Goal: Find specific page/section: Find specific page/section

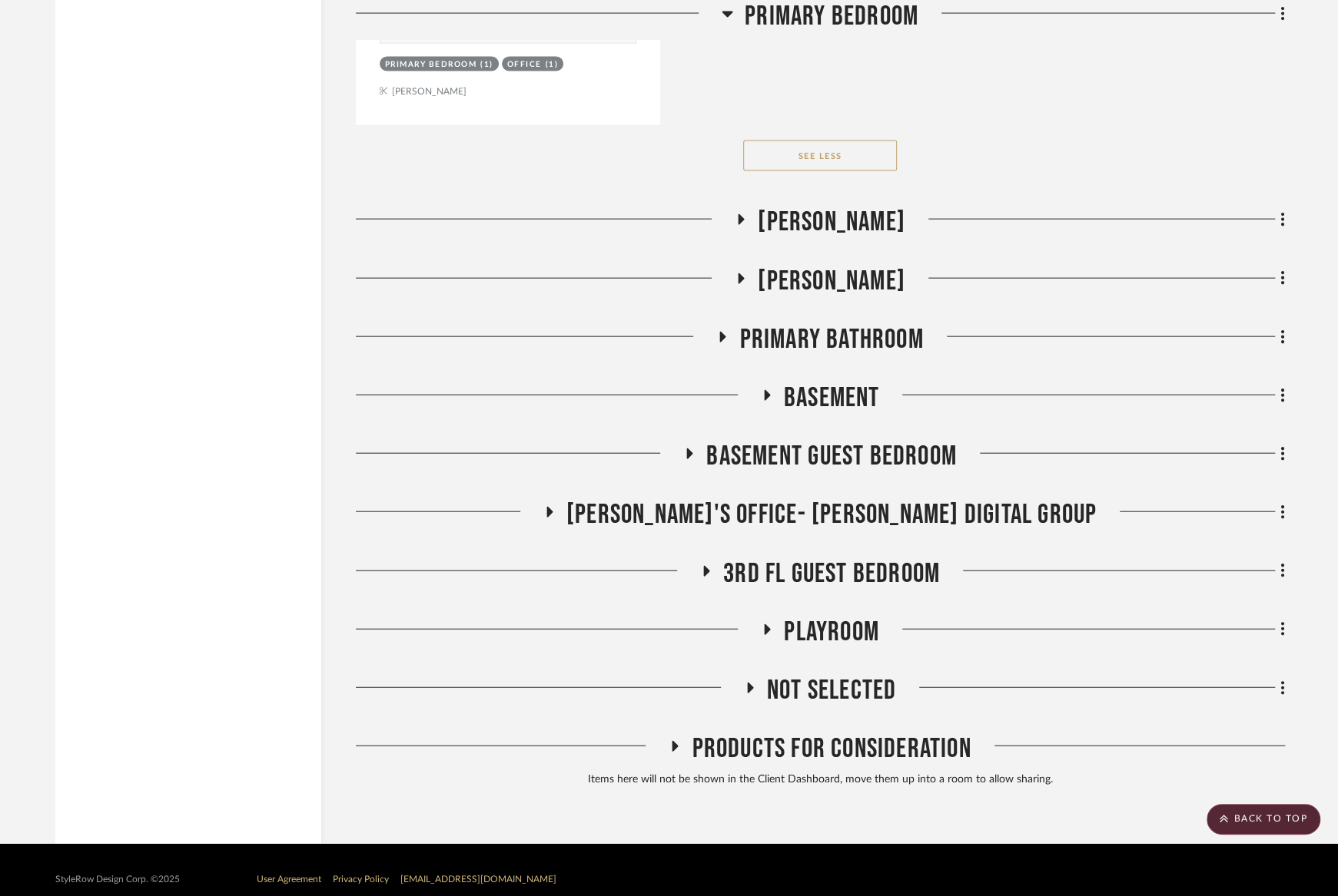
click at [813, 616] on span "Playroom" at bounding box center [832, 632] width 95 height 33
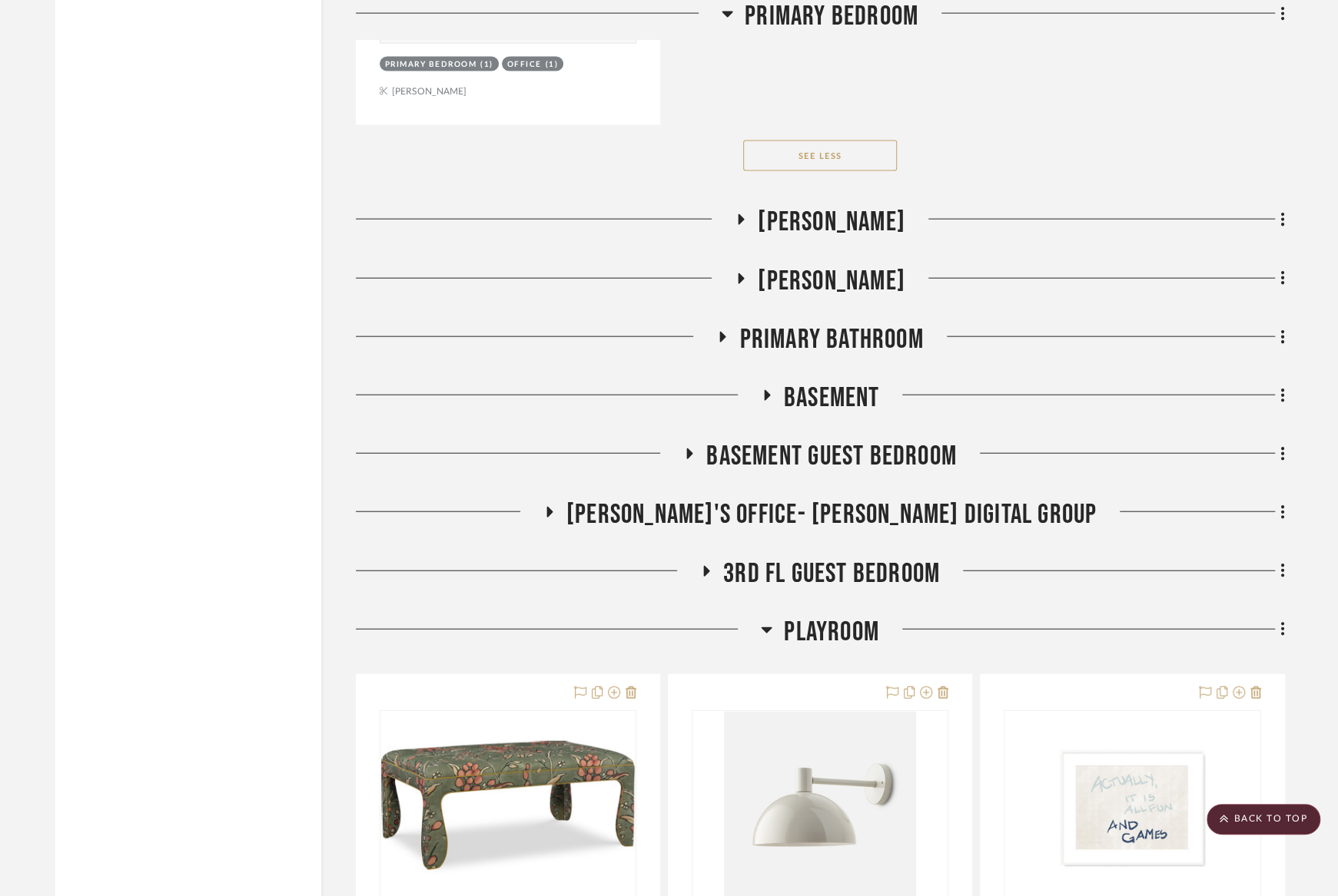
click at [822, 557] on span "3rd Fl Guest Bedroom" at bounding box center [832, 573] width 217 height 33
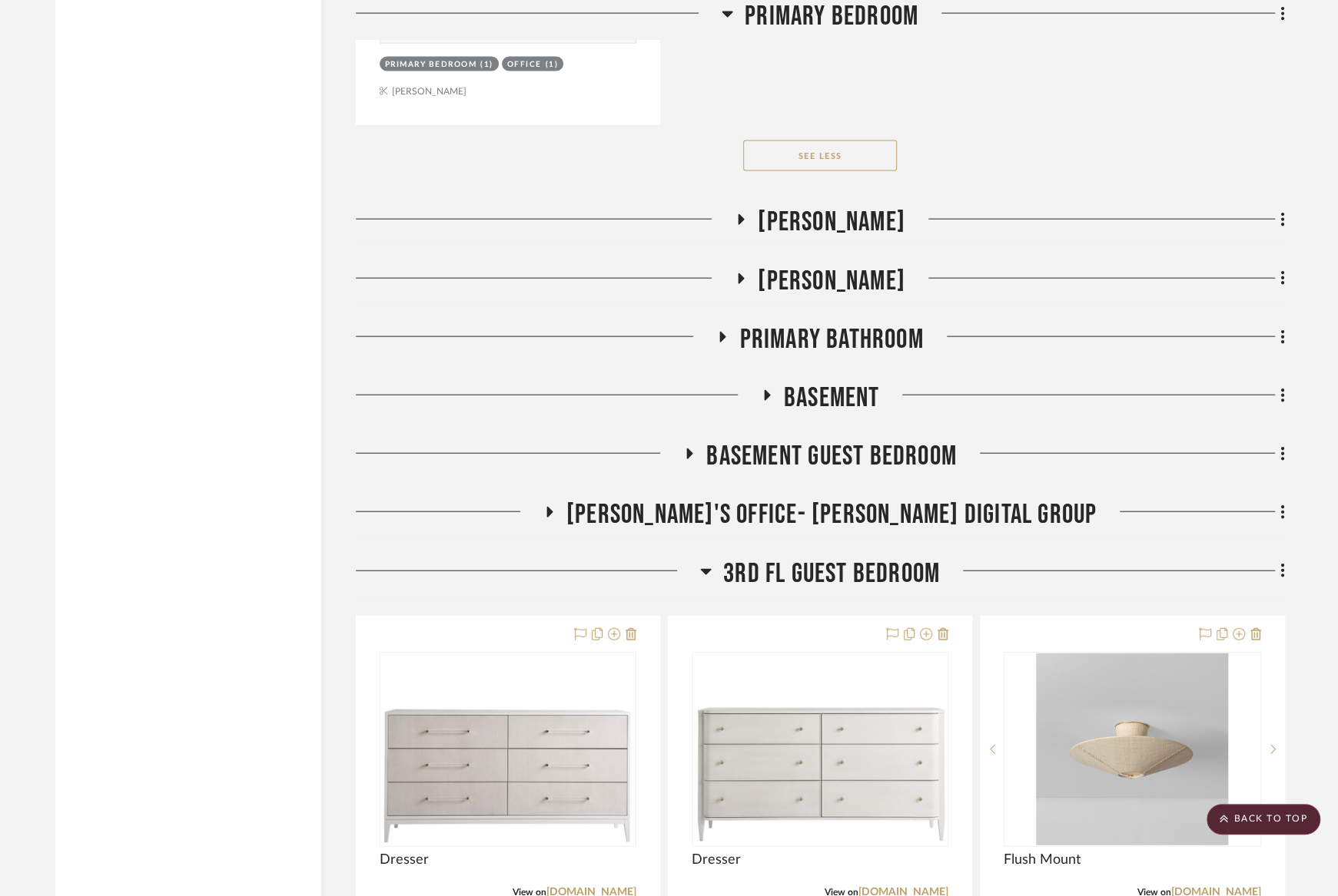
click at [822, 557] on span "3rd Fl Guest Bedroom" at bounding box center [832, 573] width 217 height 33
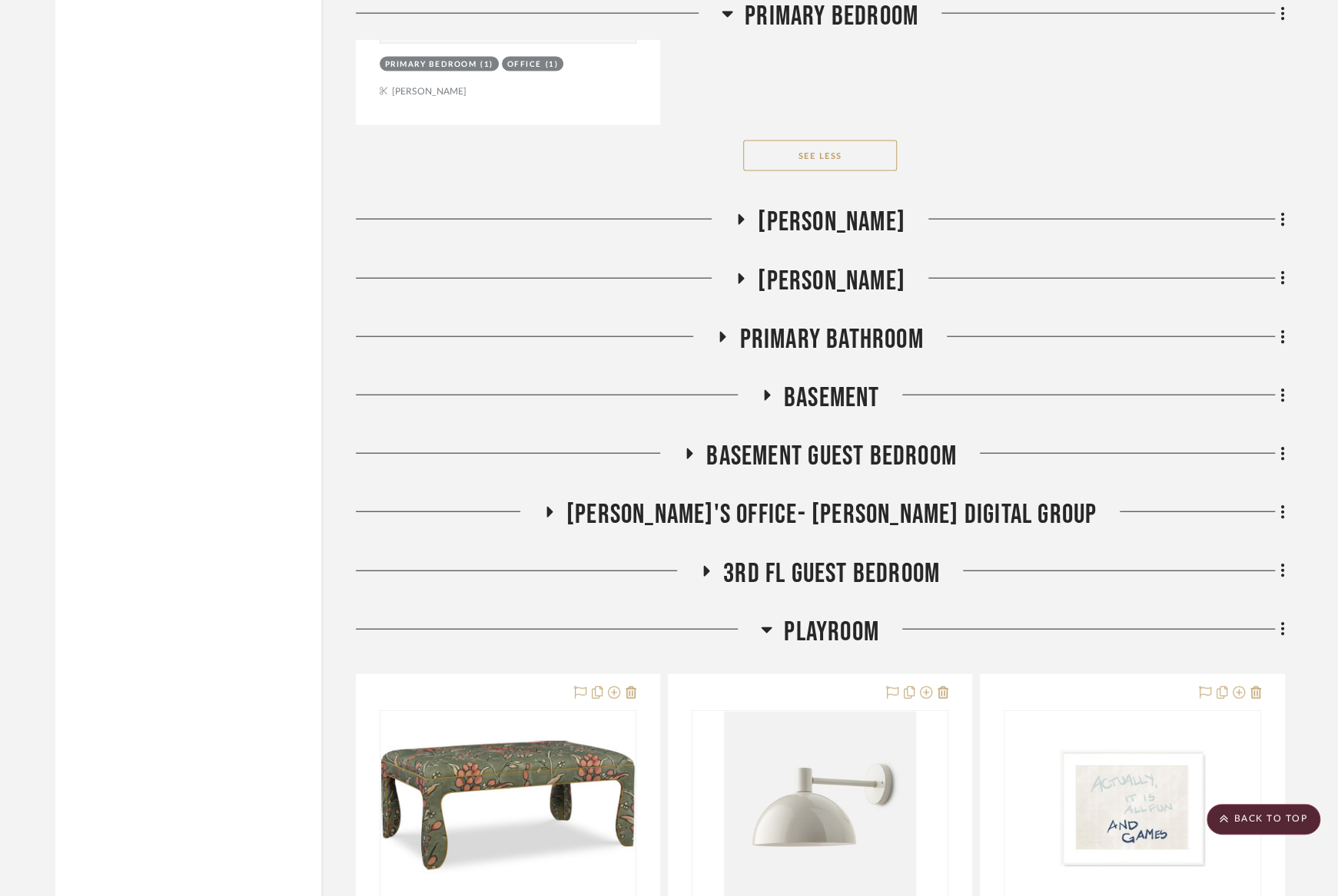
click at [826, 499] on span "[PERSON_NAME]'s Office- [PERSON_NAME] Digital Group" at bounding box center [831, 514] width 531 height 33
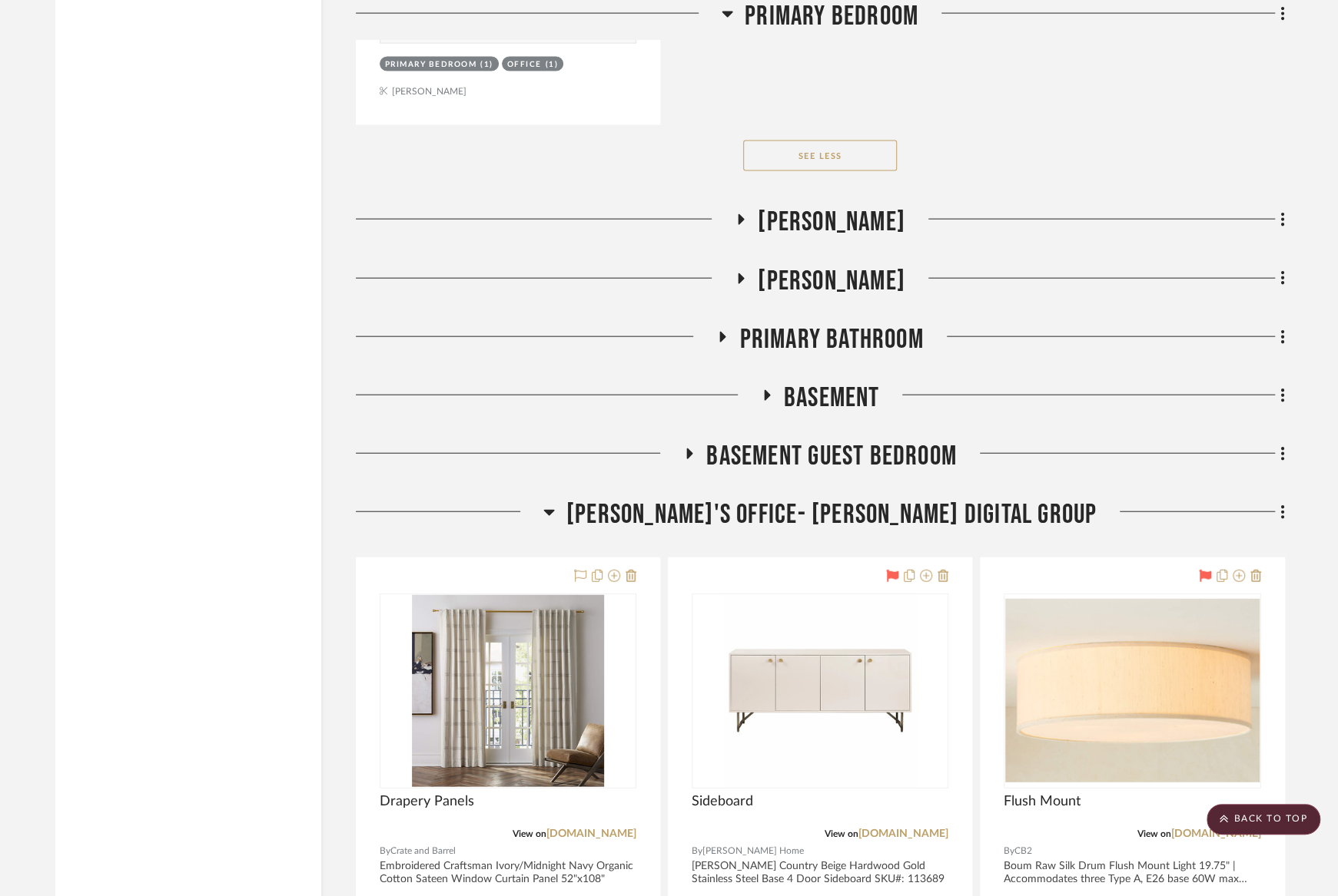
click at [826, 499] on span "[PERSON_NAME]'s Office- [PERSON_NAME] Digital Group" at bounding box center [831, 514] width 531 height 33
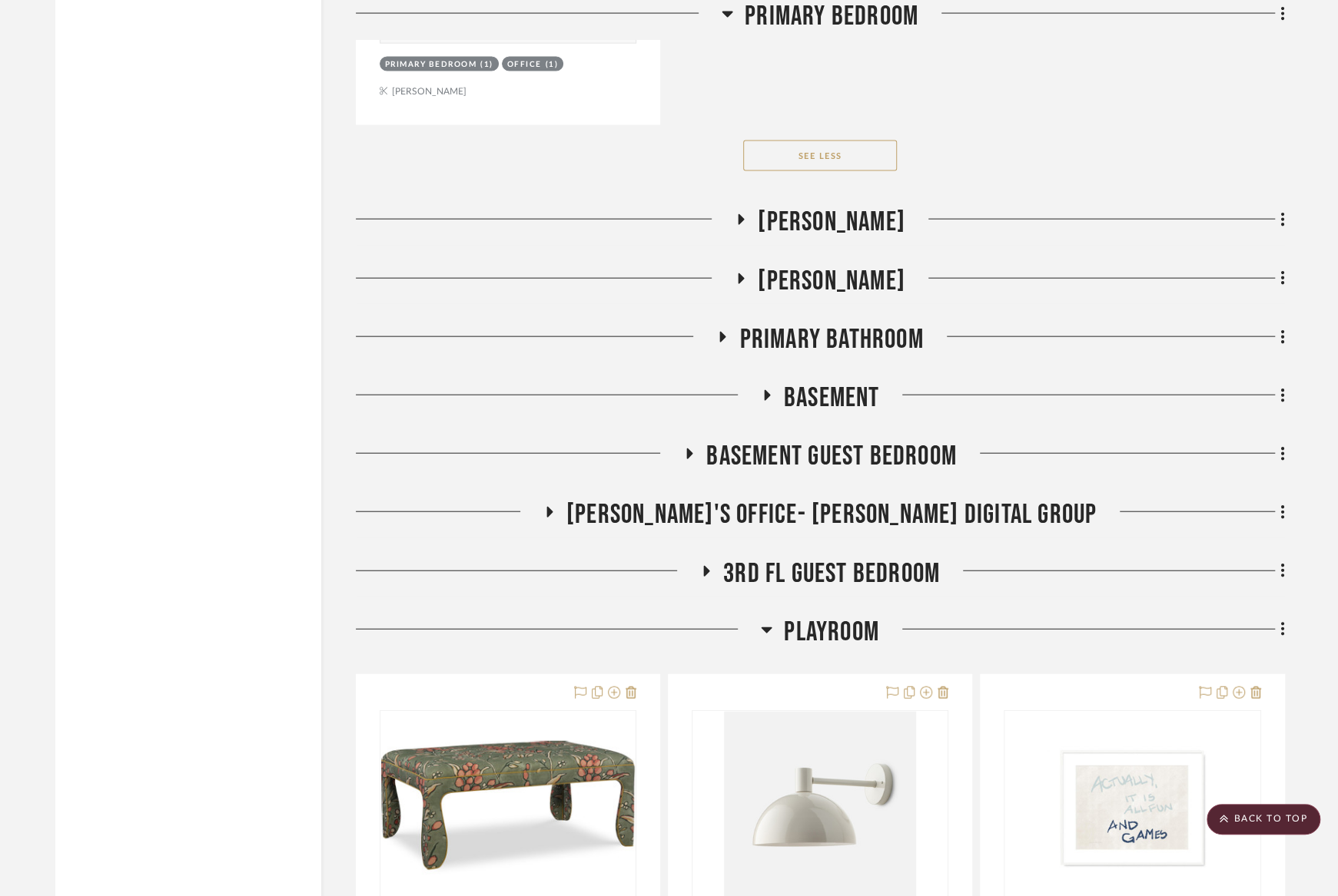
click at [826, 450] on span "Basement Guest Bedroom" at bounding box center [831, 456] width 250 height 33
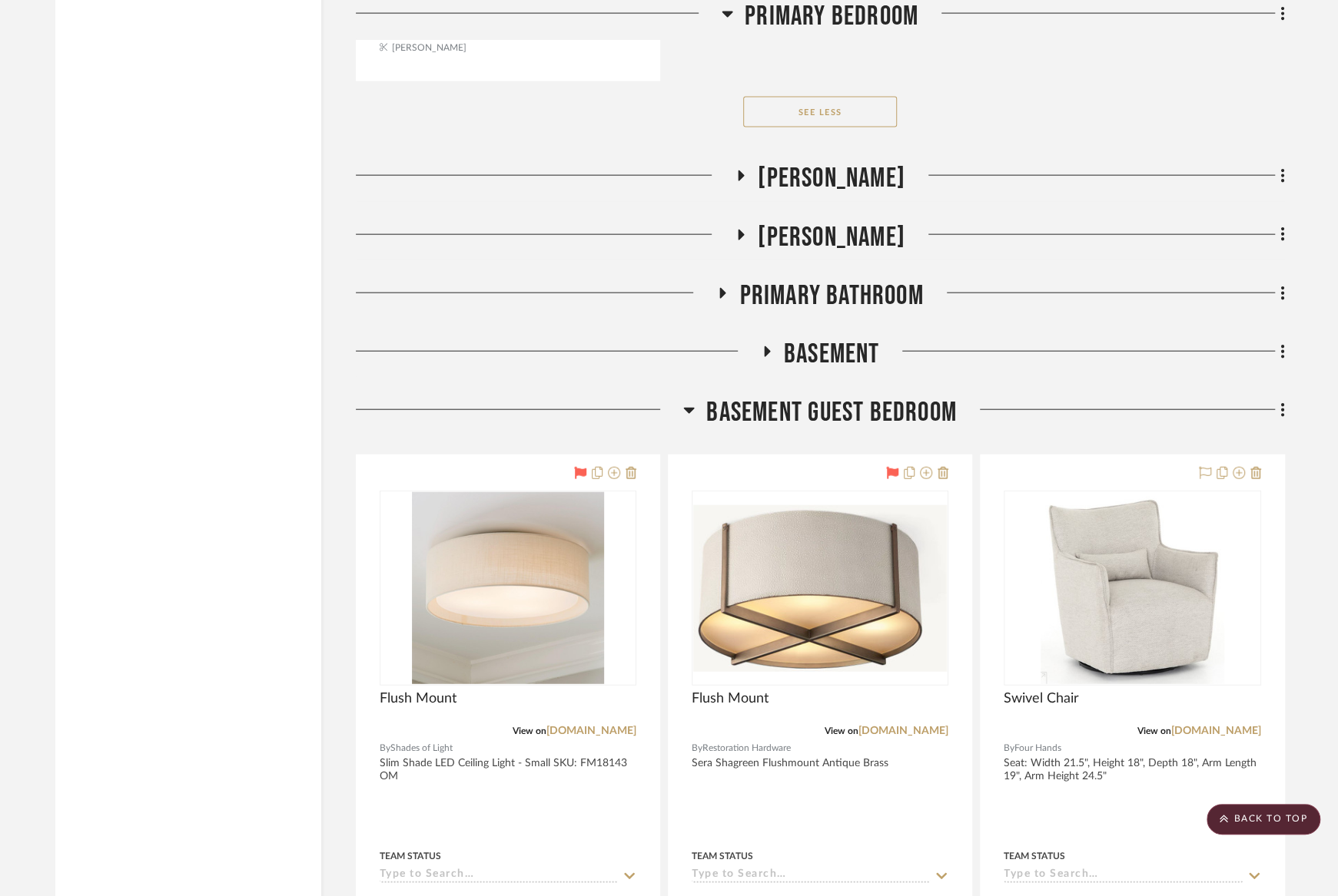
scroll to position [6294, 0]
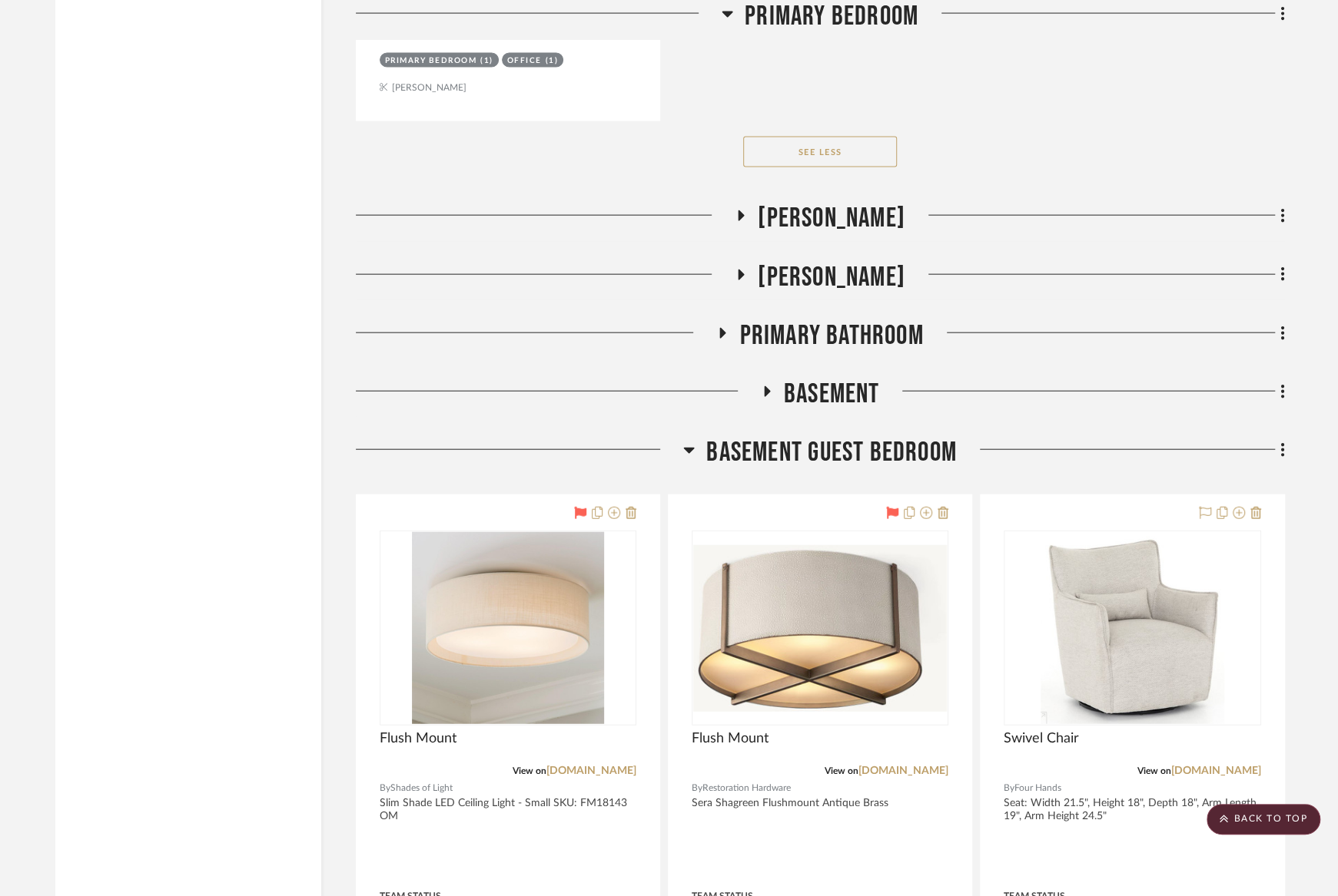
click at [826, 450] on span "Basement Guest Bedroom" at bounding box center [831, 453] width 250 height 33
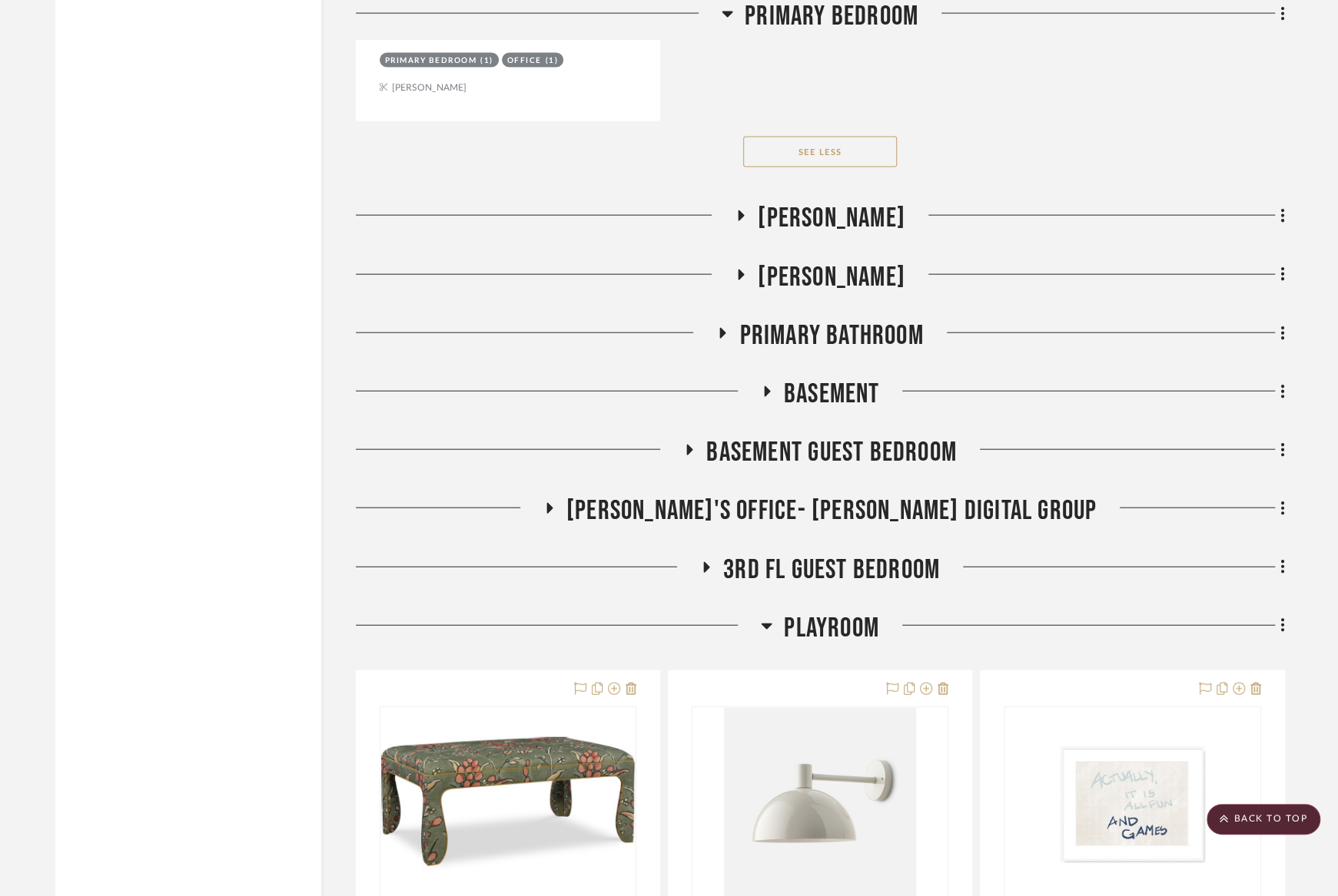
click at [826, 385] on span "Basement" at bounding box center [832, 394] width 96 height 33
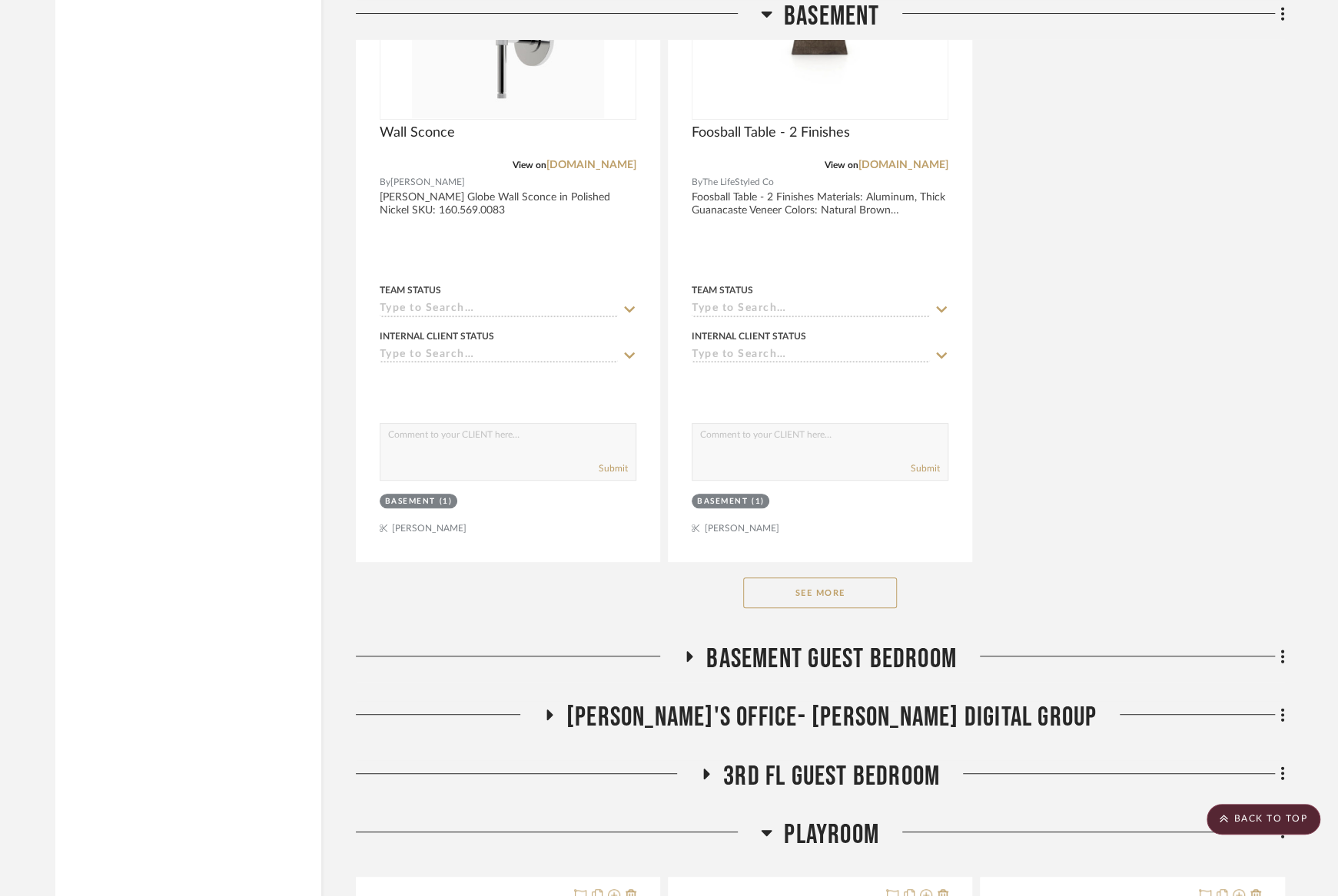
scroll to position [8416, 0]
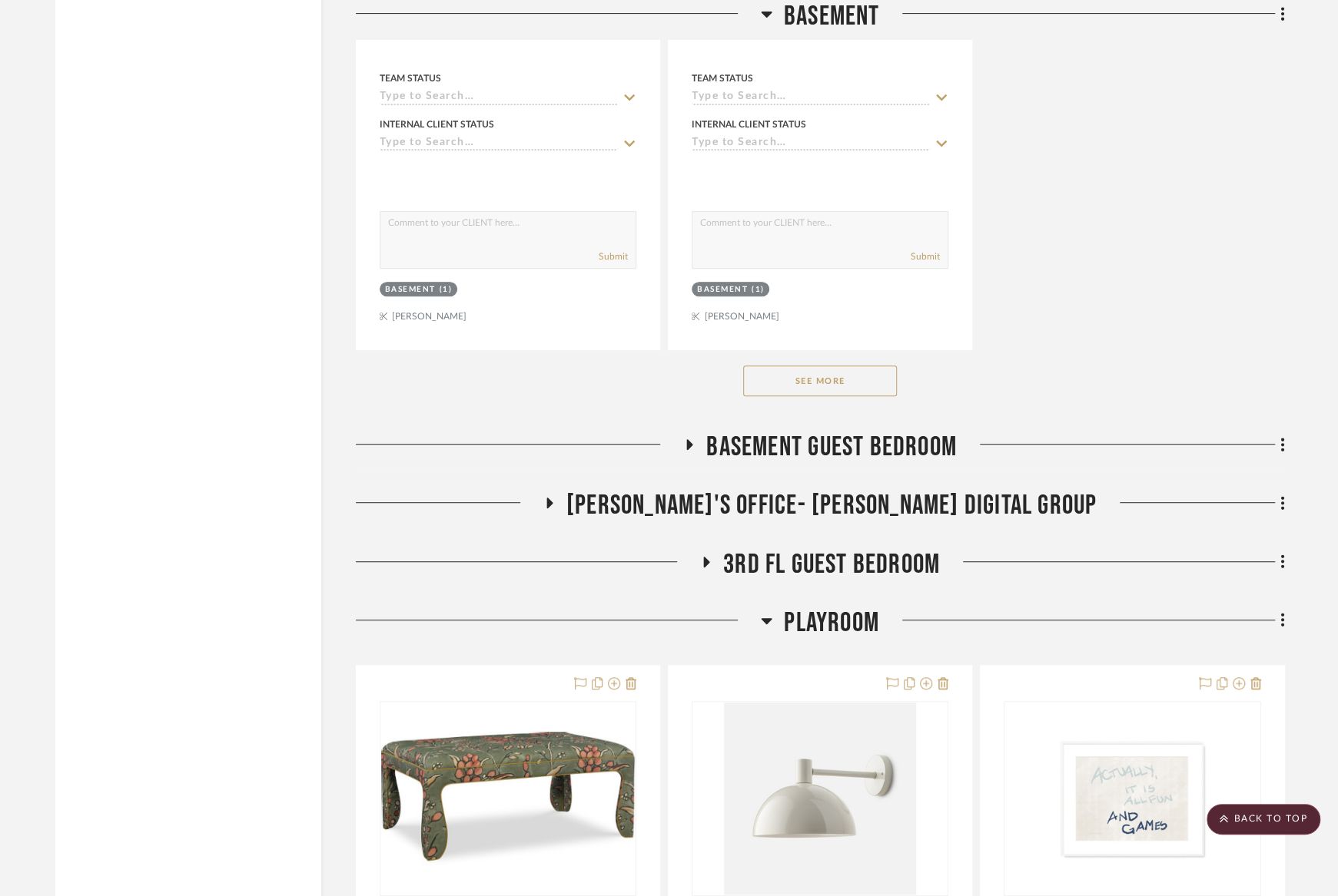
click at [826, 372] on button "See More" at bounding box center [820, 381] width 153 height 31
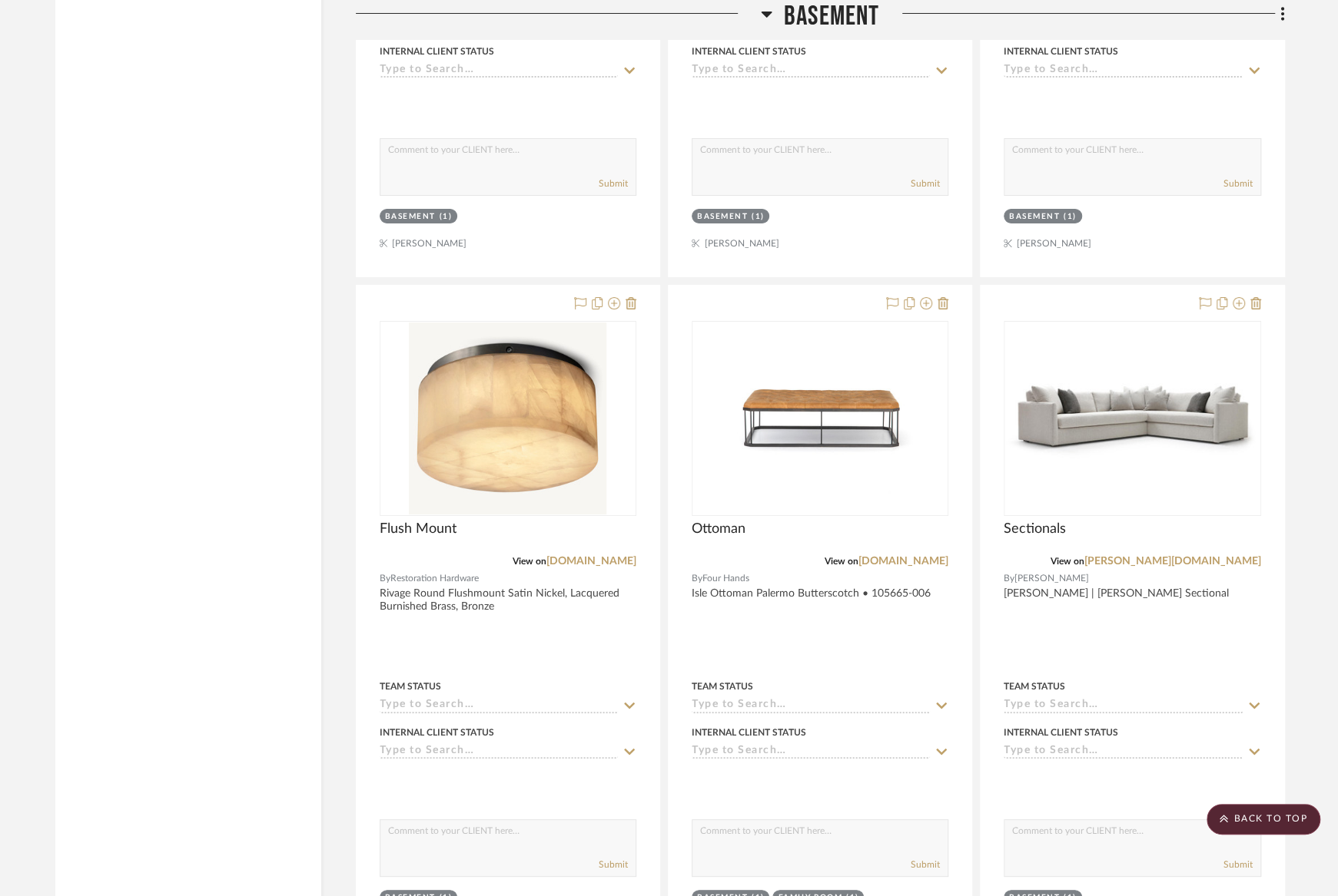
scroll to position [12060, 0]
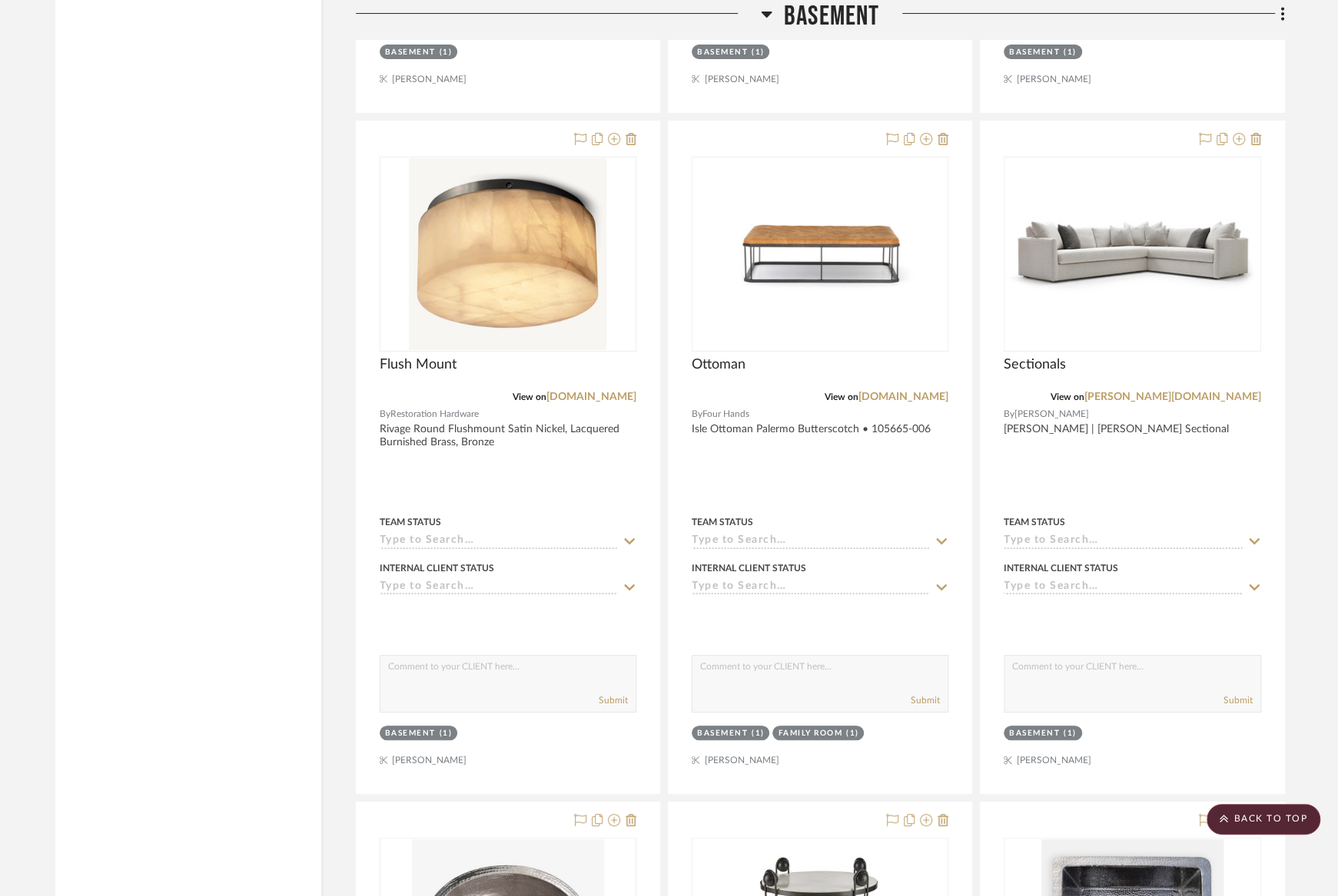
click at [833, 22] on span "Basement" at bounding box center [832, 16] width 96 height 33
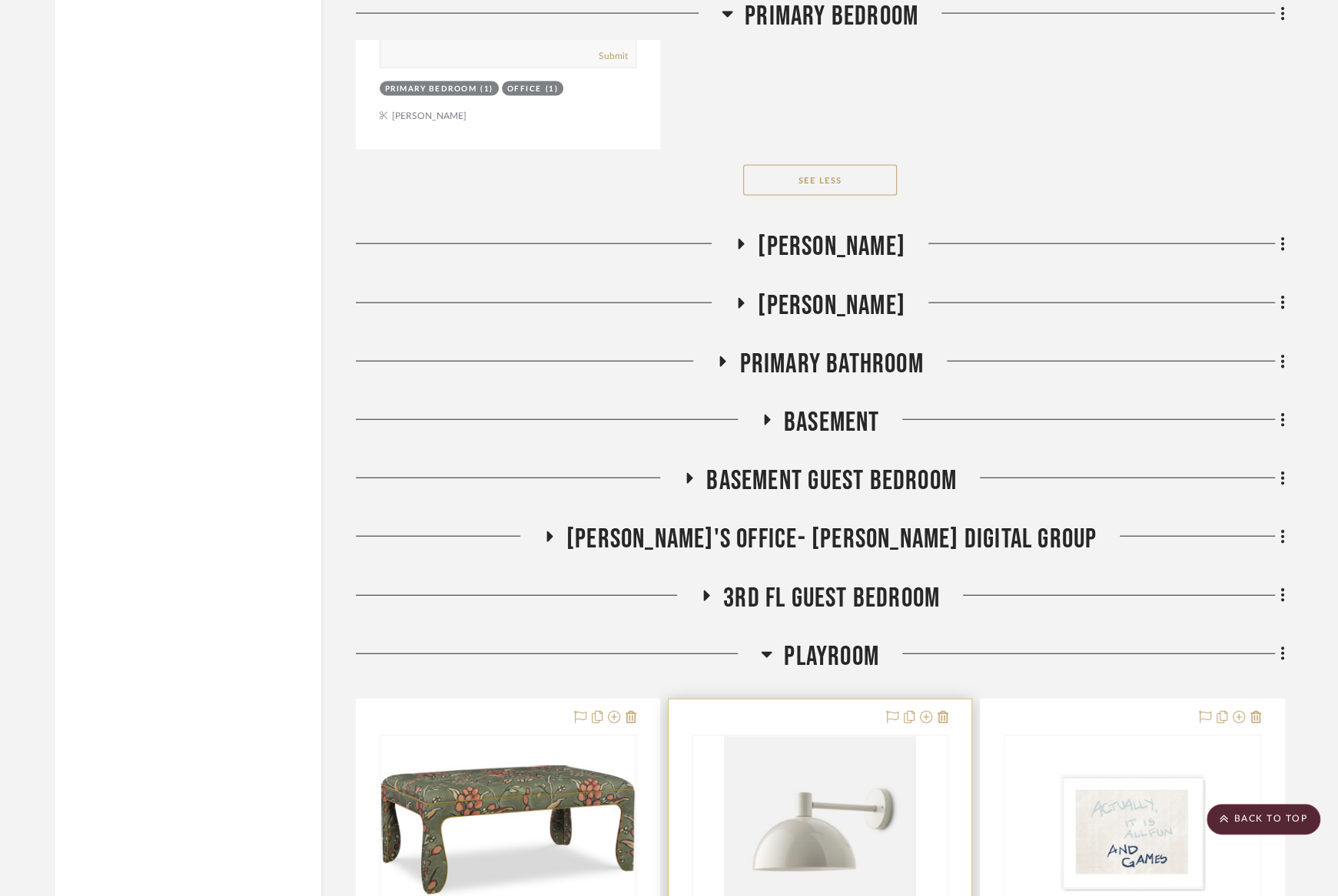
scroll to position [6246, 0]
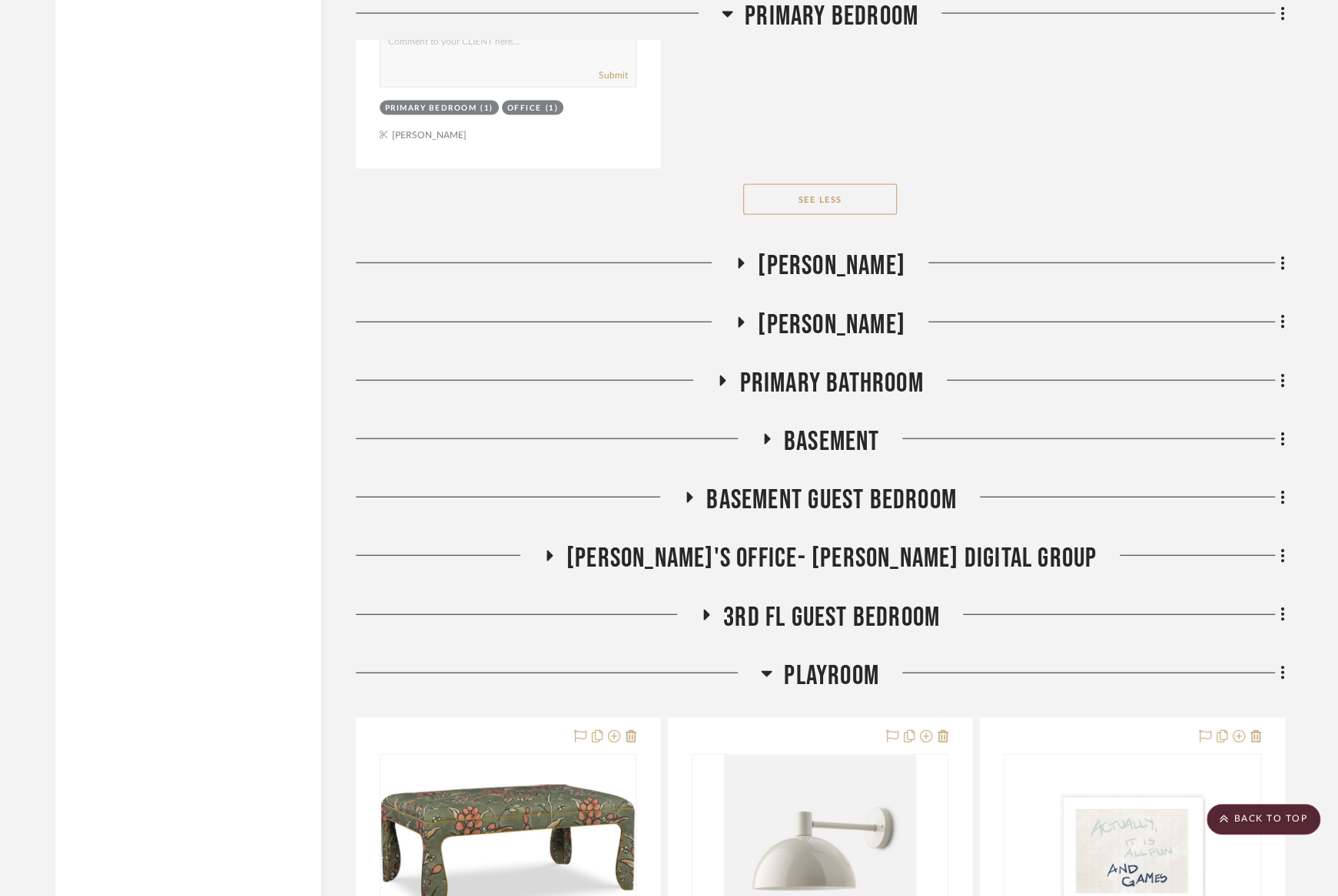
click at [785, 309] on span "[PERSON_NAME]" at bounding box center [832, 325] width 148 height 33
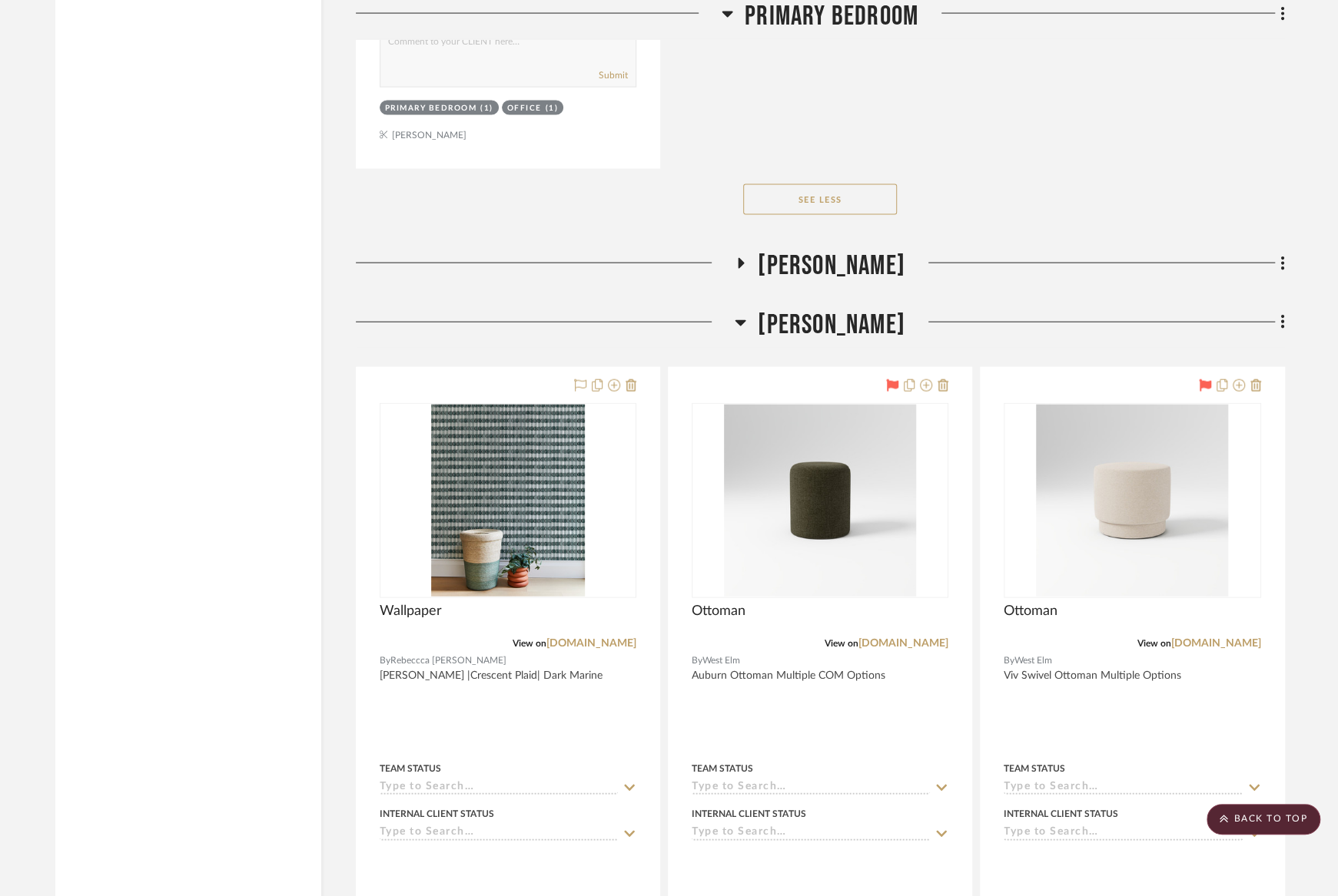
click at [785, 309] on span "[PERSON_NAME]" at bounding box center [832, 325] width 148 height 33
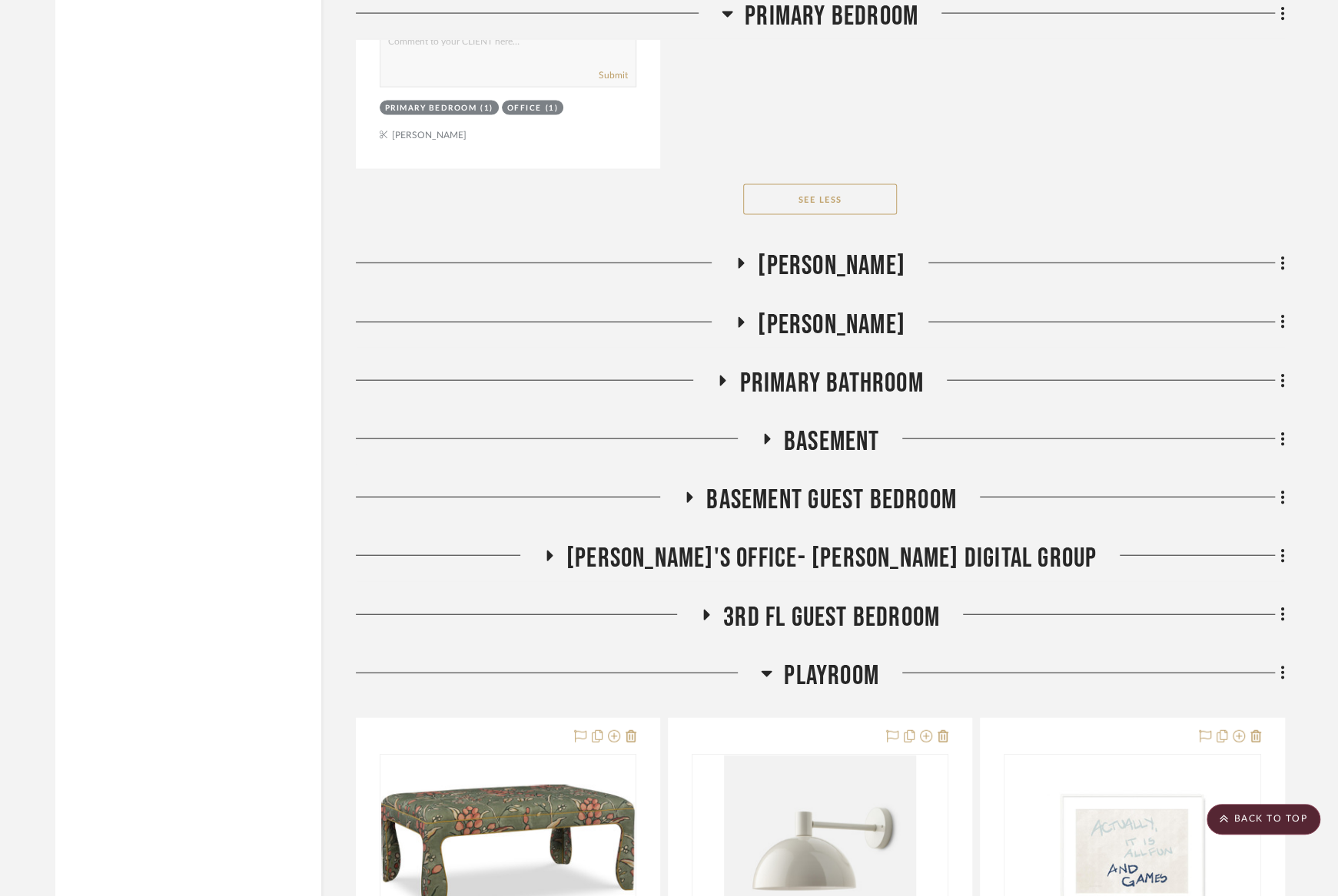
click at [785, 250] on span "[PERSON_NAME]" at bounding box center [832, 266] width 148 height 33
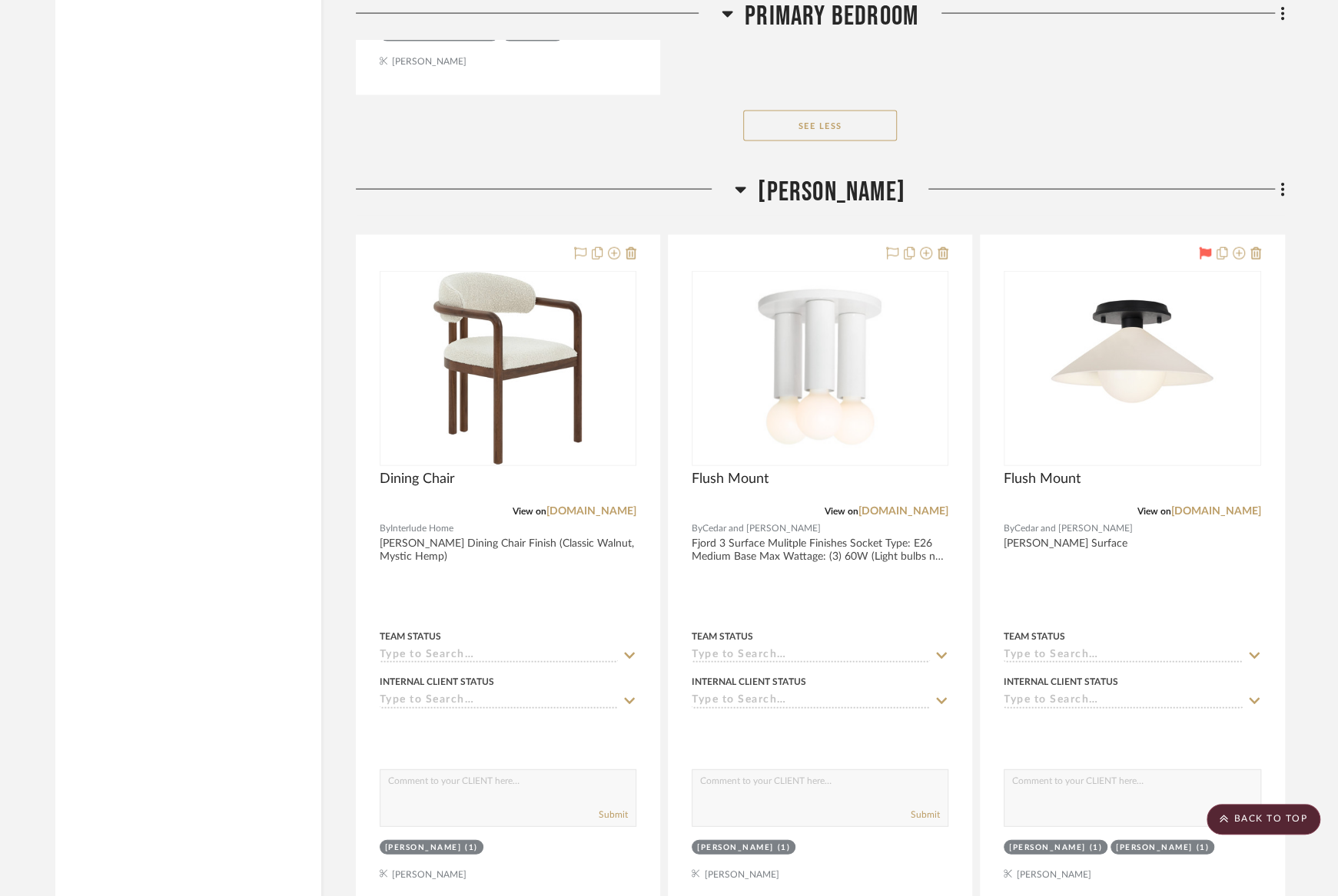
scroll to position [6240, 0]
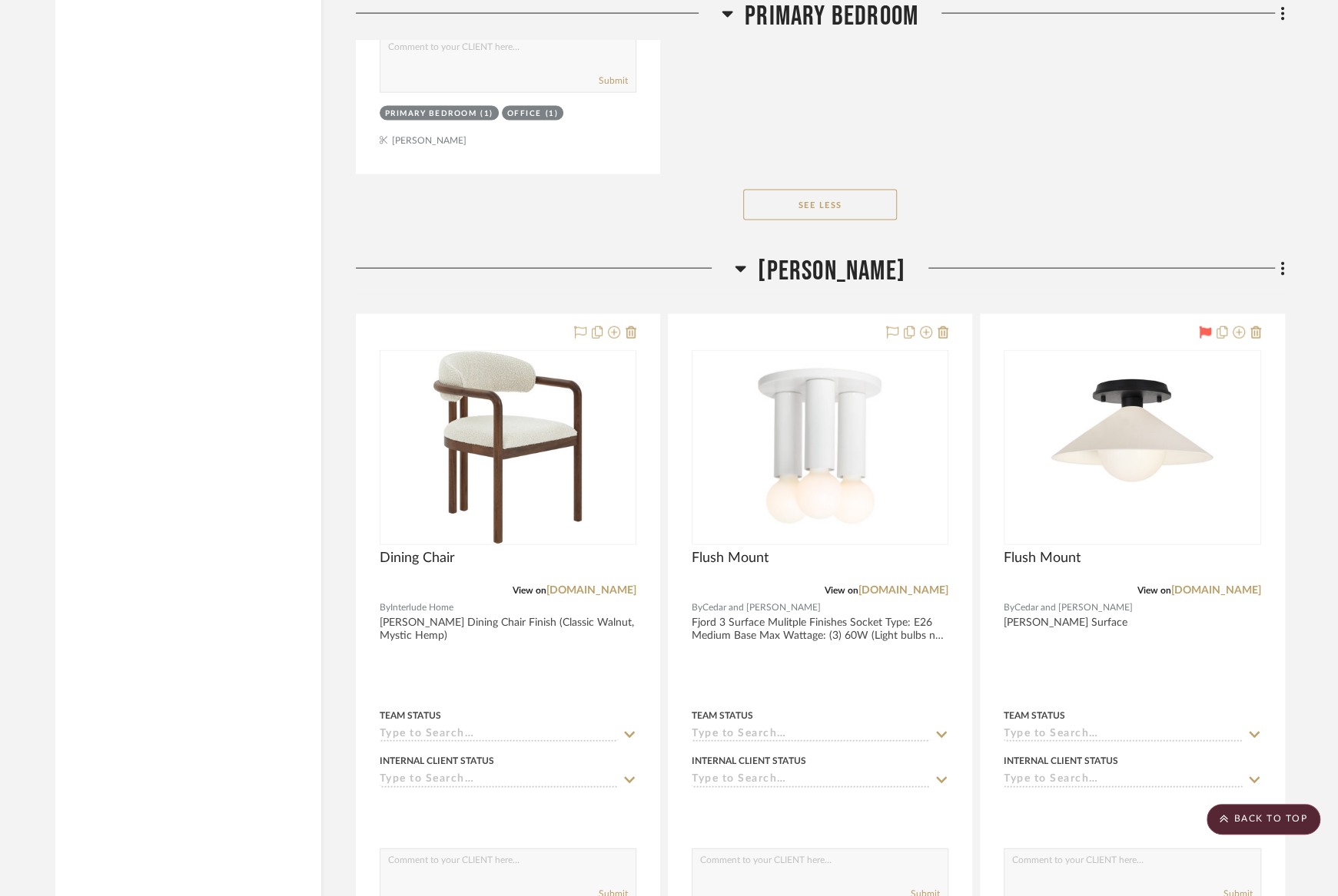
click at [785, 255] on span "[PERSON_NAME]" at bounding box center [832, 271] width 148 height 33
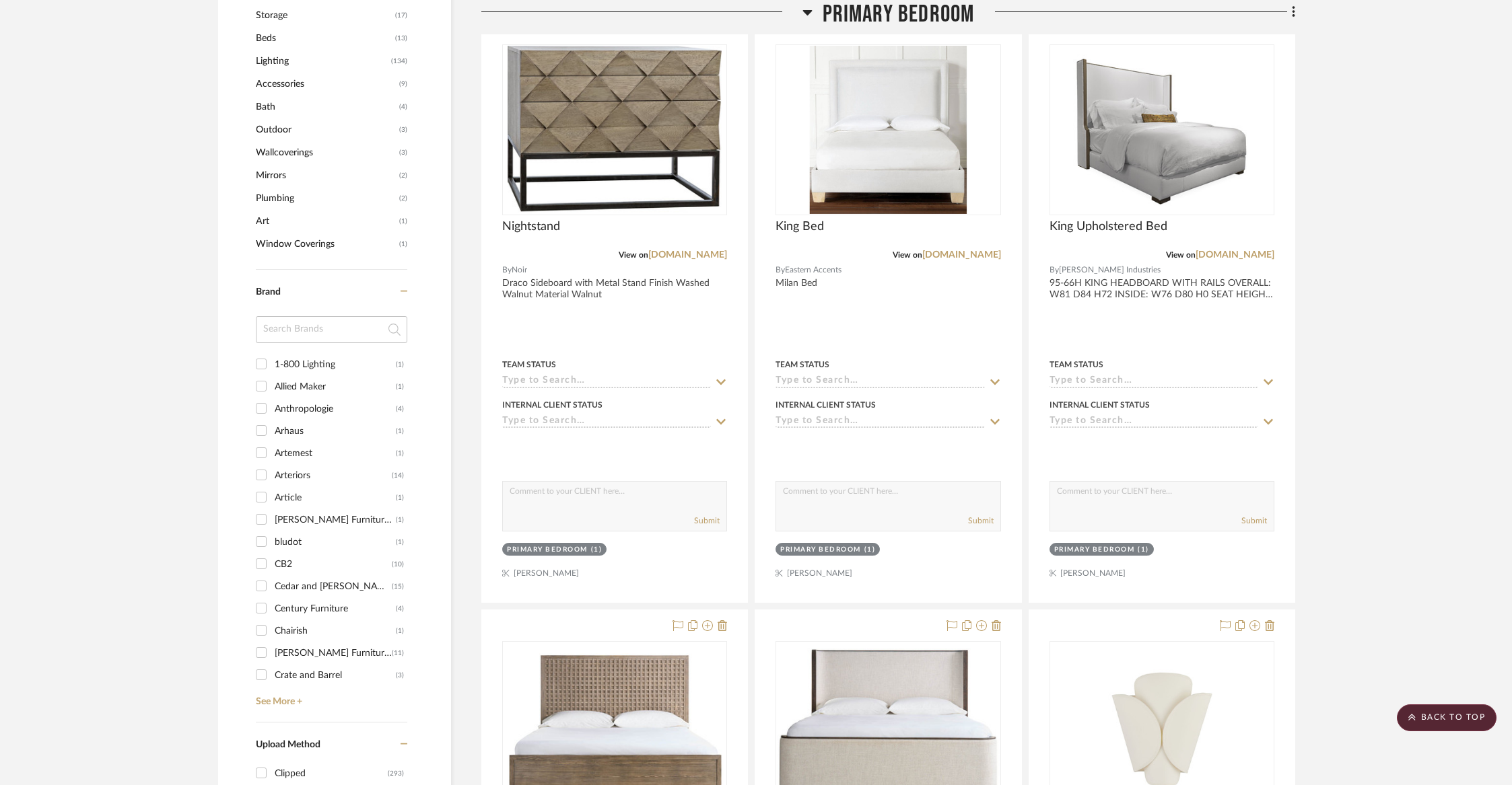
scroll to position [837, 0]
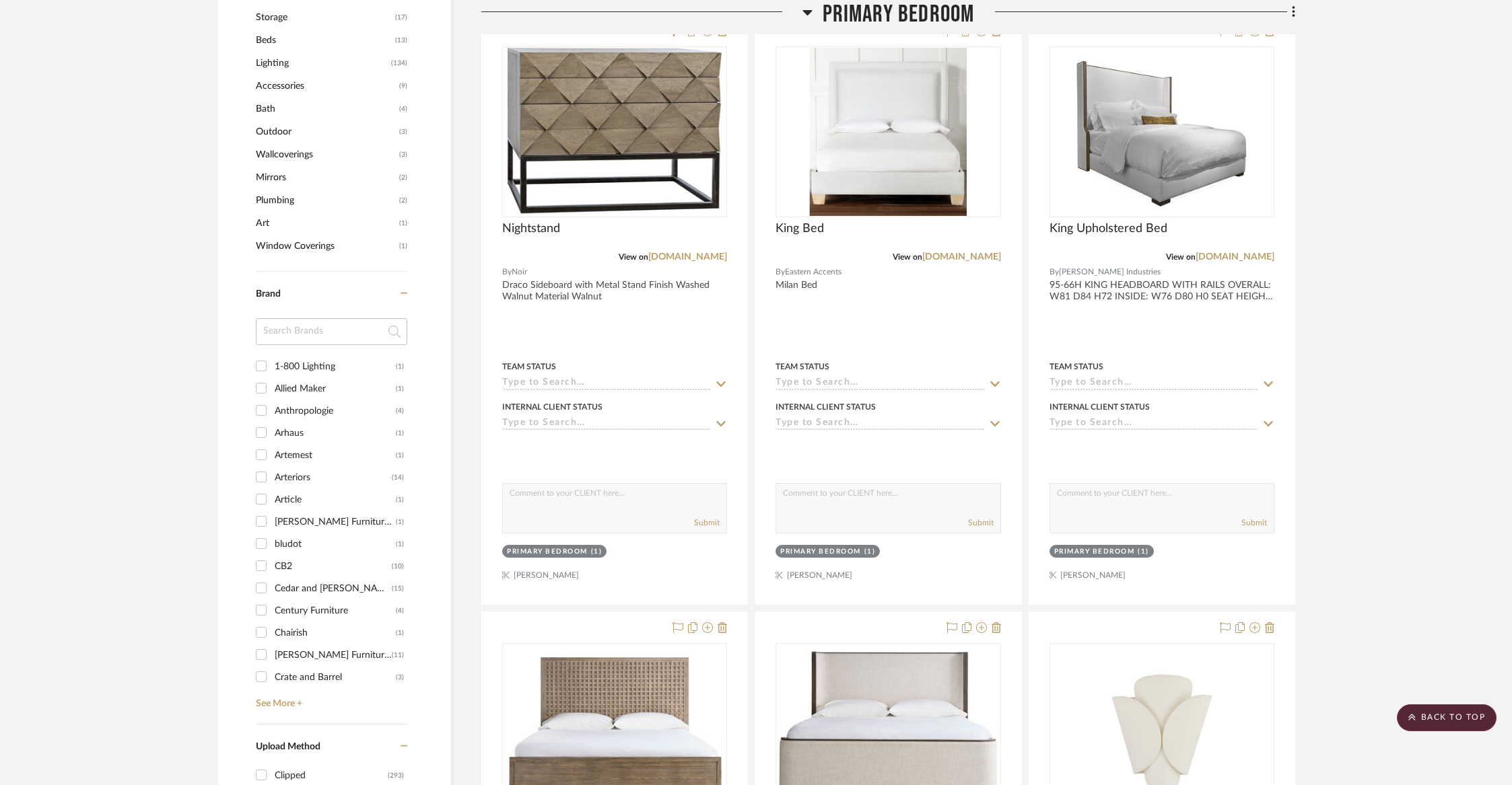
click at [902, 7] on span "Primary Bedroom" at bounding box center [899, 14] width 152 height 29
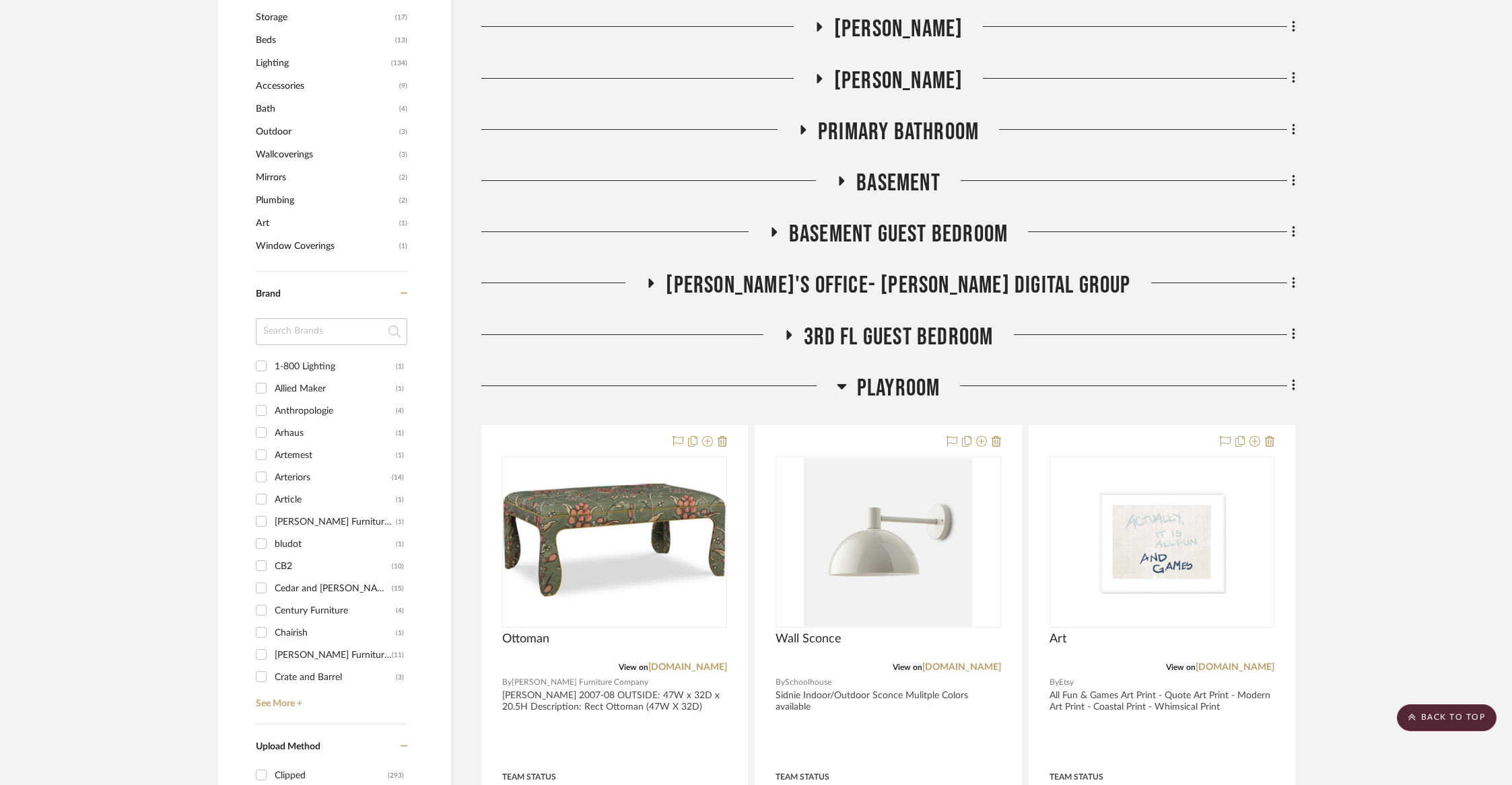
click at [924, 379] on span "Playroom" at bounding box center [899, 388] width 84 height 29
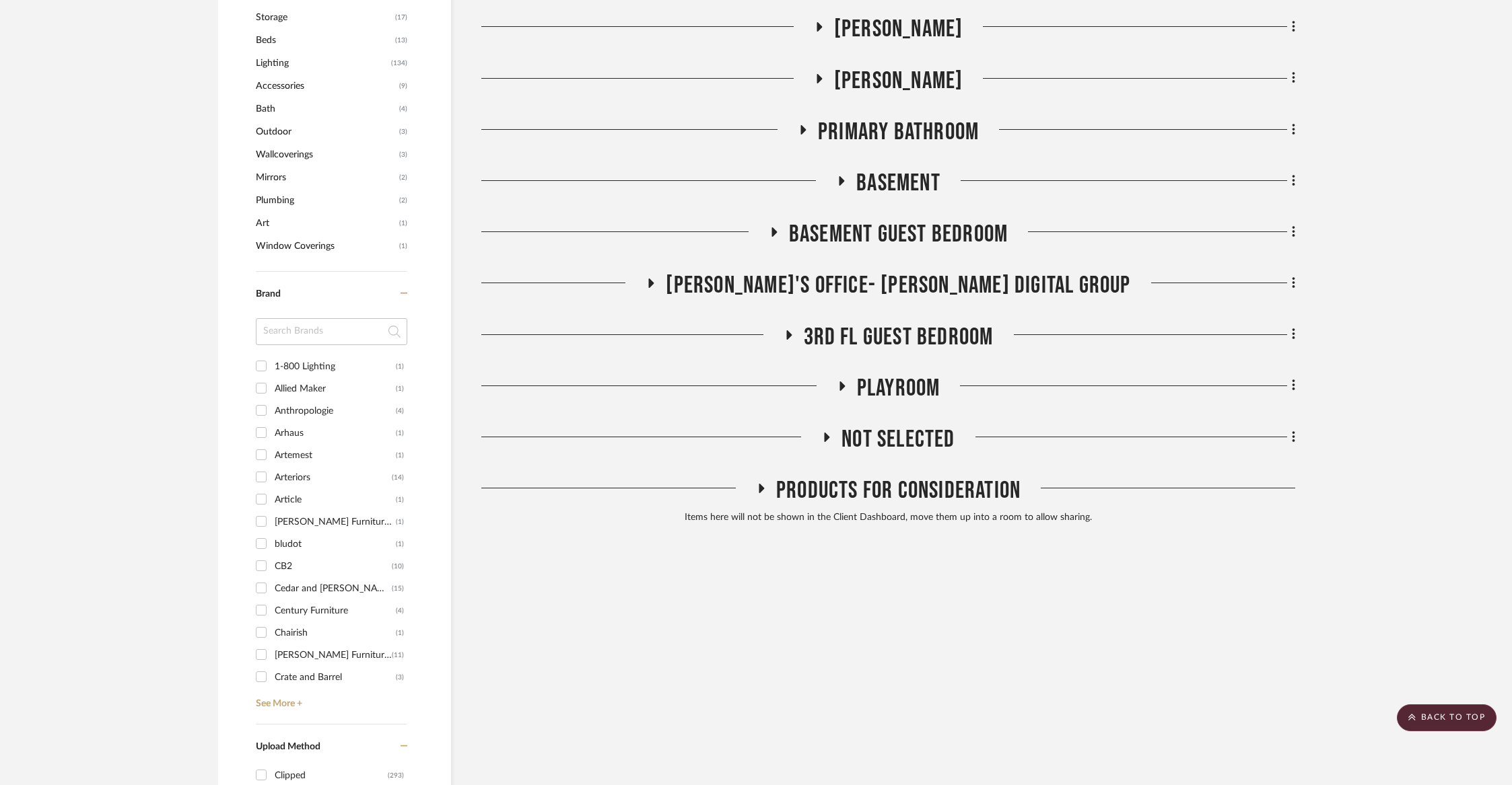
click at [918, 79] on span "[PERSON_NAME]" at bounding box center [899, 80] width 129 height 29
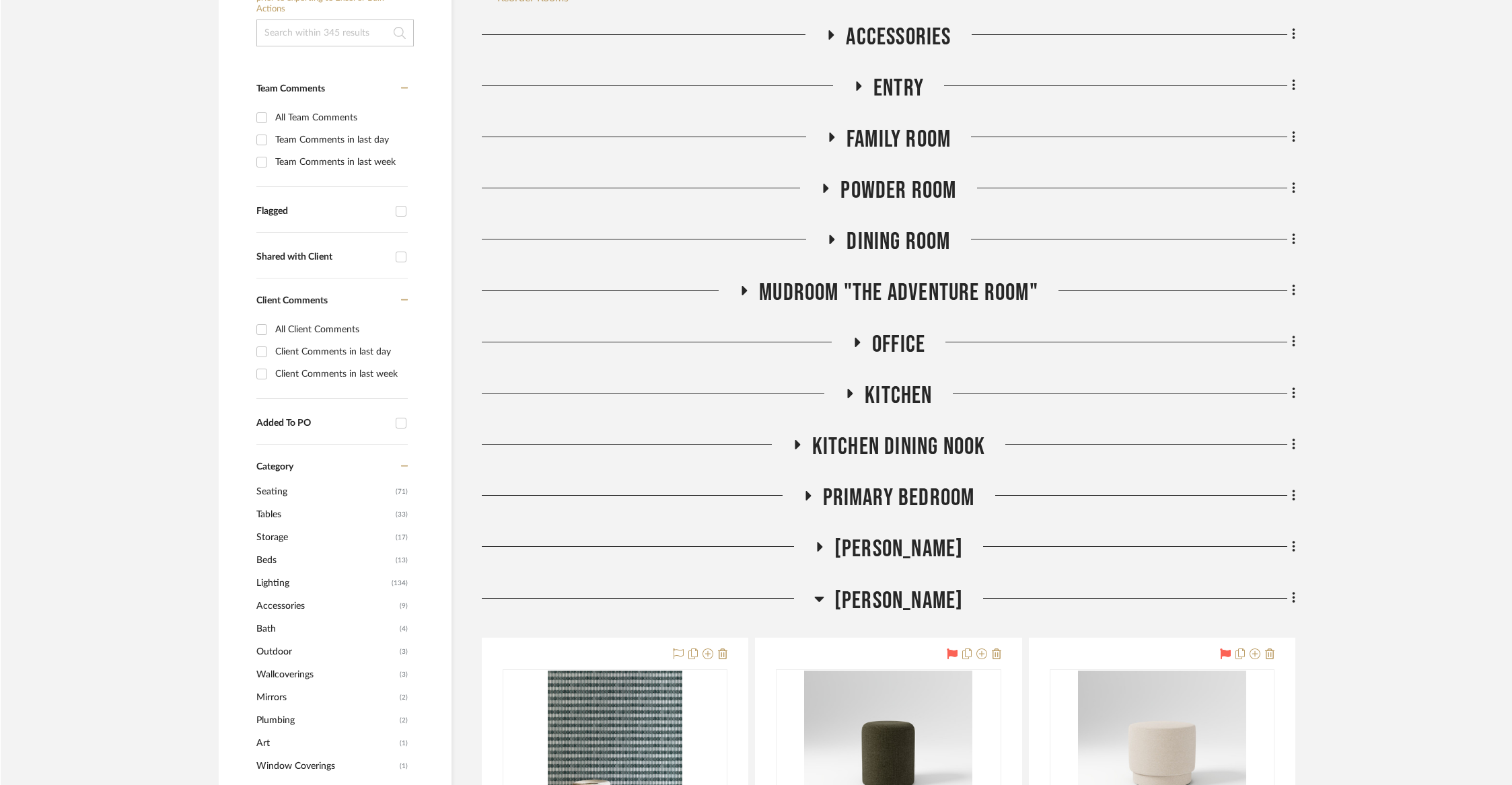
scroll to position [360, 0]
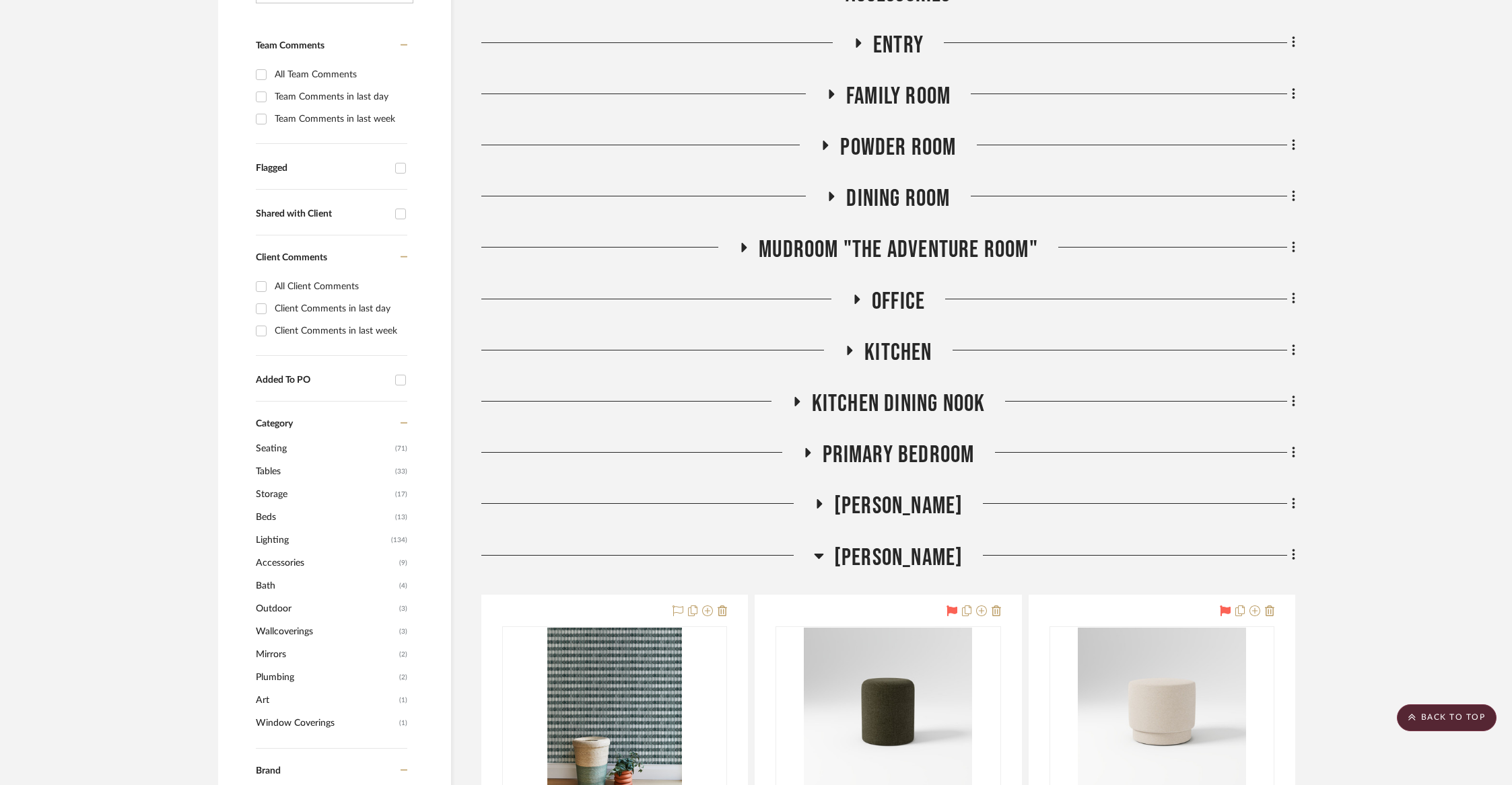
click at [855, 559] on span "[PERSON_NAME]" at bounding box center [899, 558] width 129 height 29
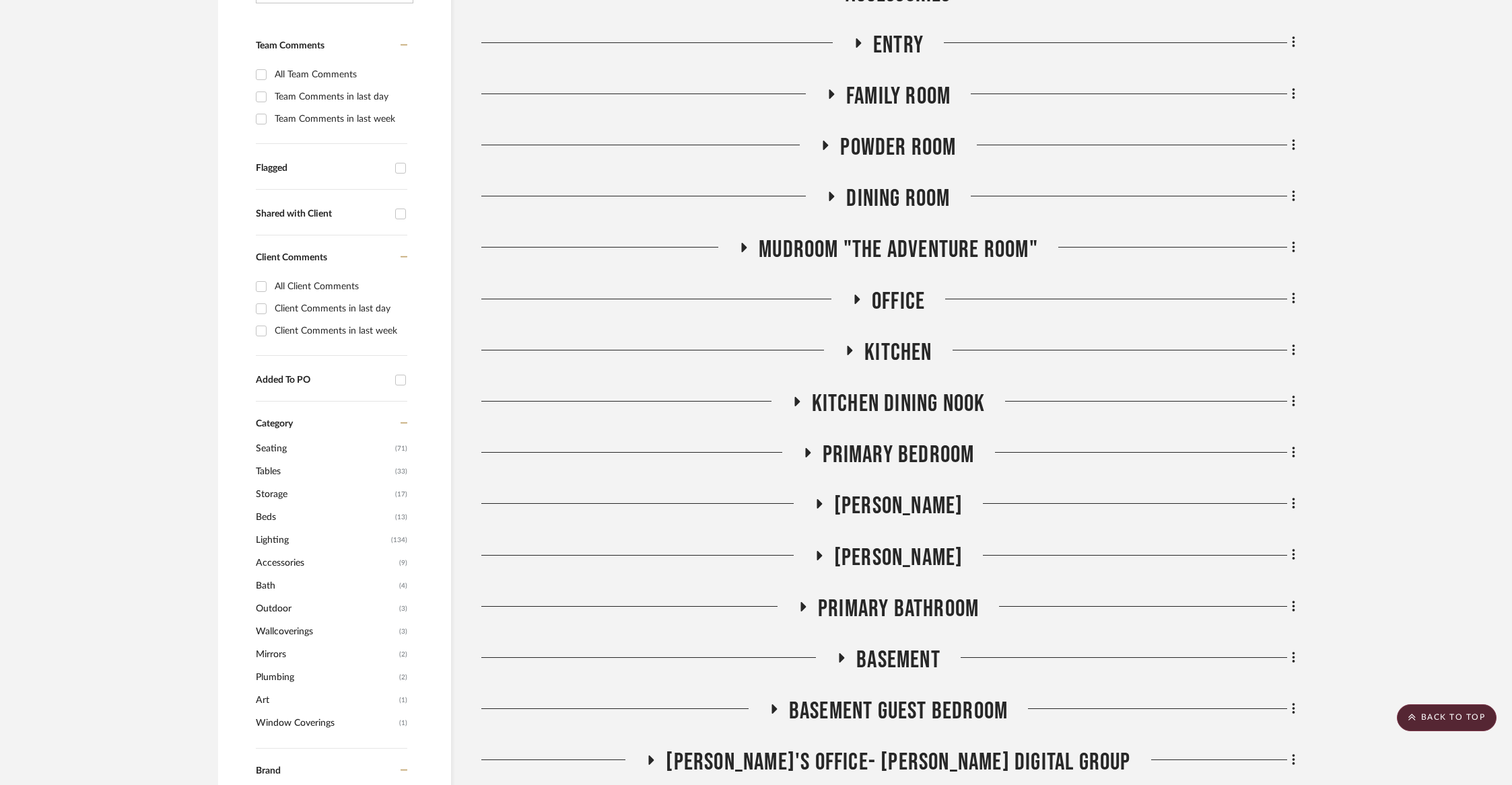
click at [871, 511] on span "[PERSON_NAME]" at bounding box center [899, 506] width 129 height 29
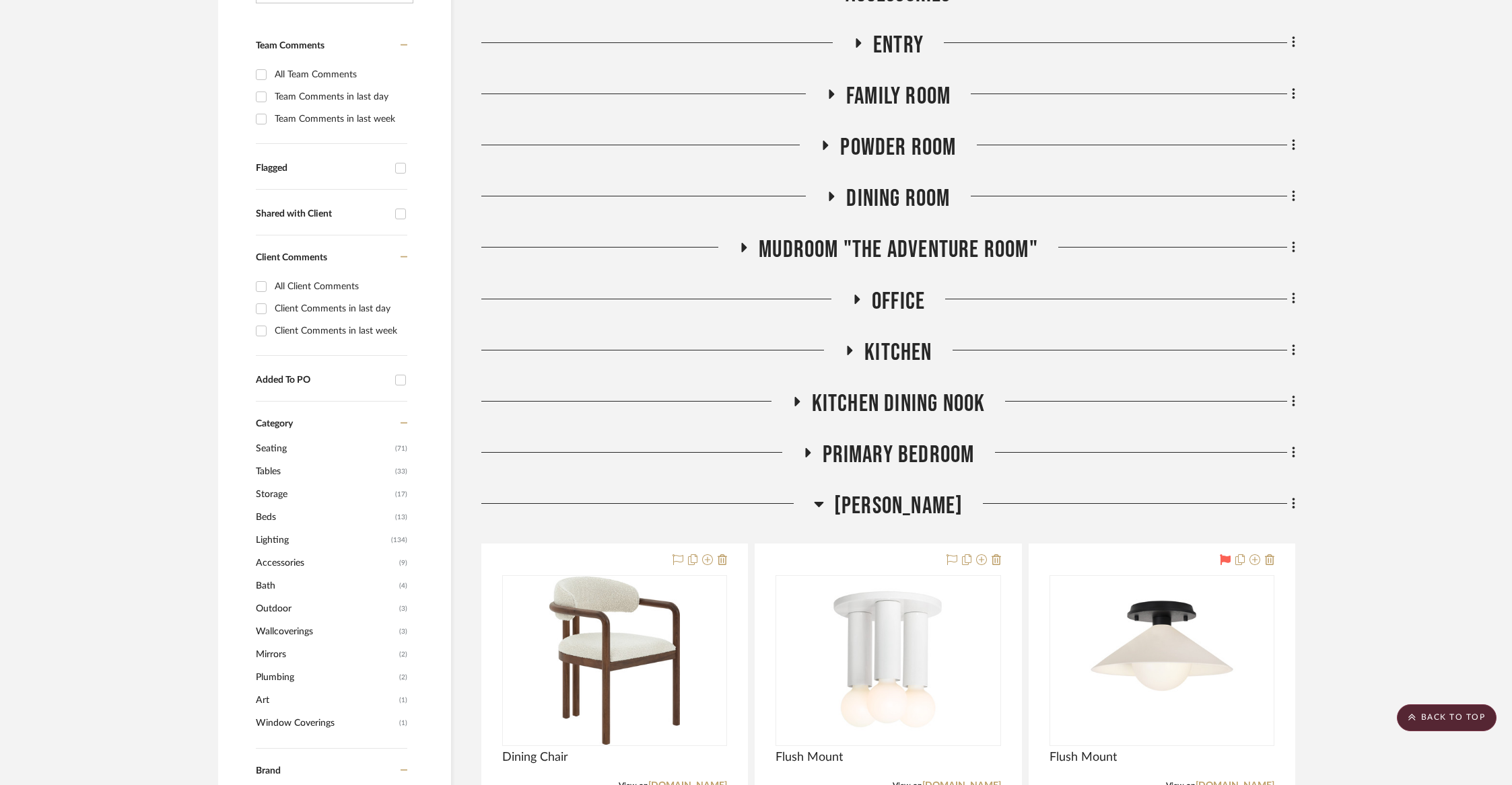
click at [871, 511] on span "[PERSON_NAME]" at bounding box center [899, 506] width 129 height 29
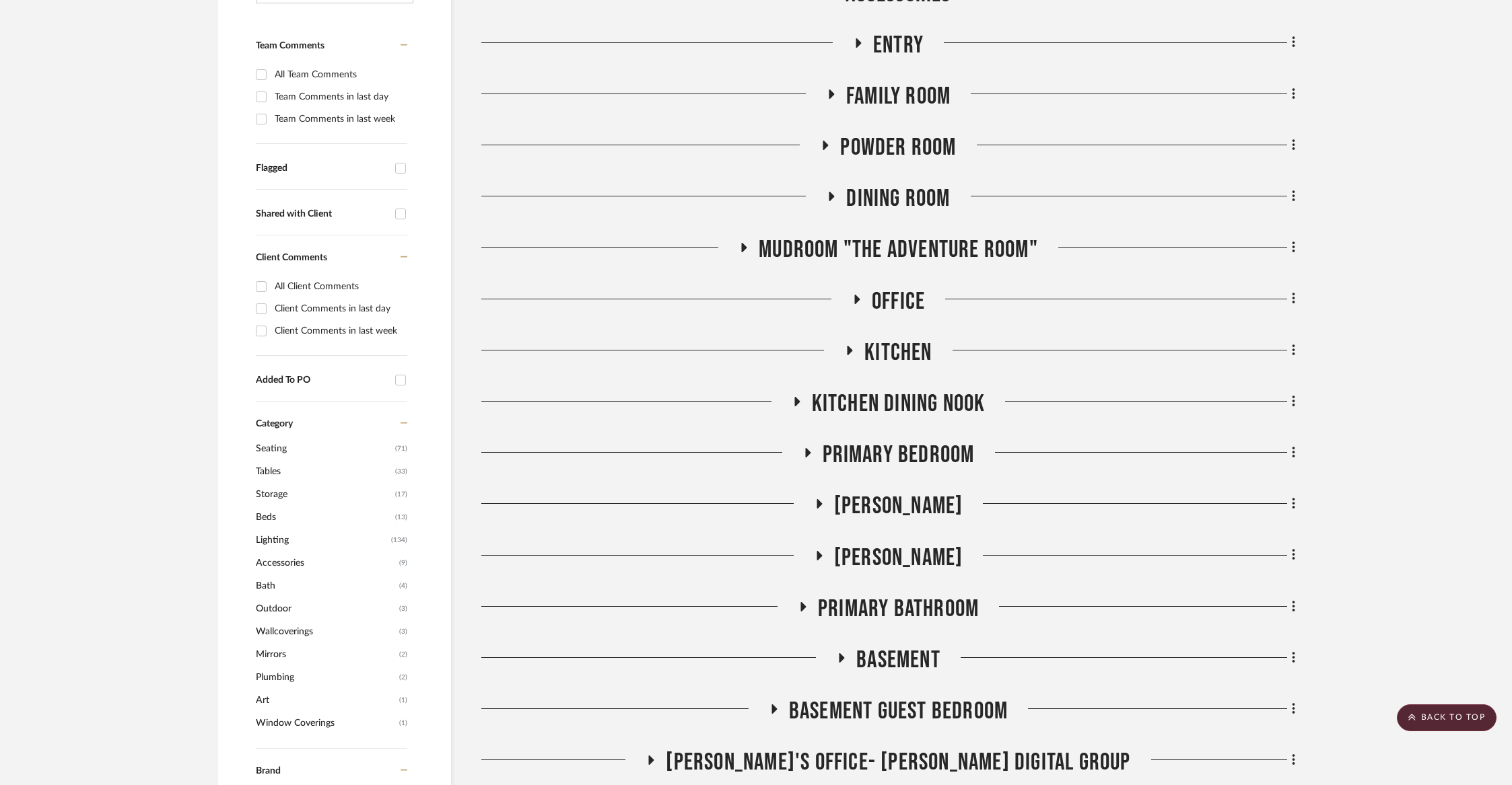
click at [869, 450] on span "Primary Bedroom" at bounding box center [899, 455] width 152 height 29
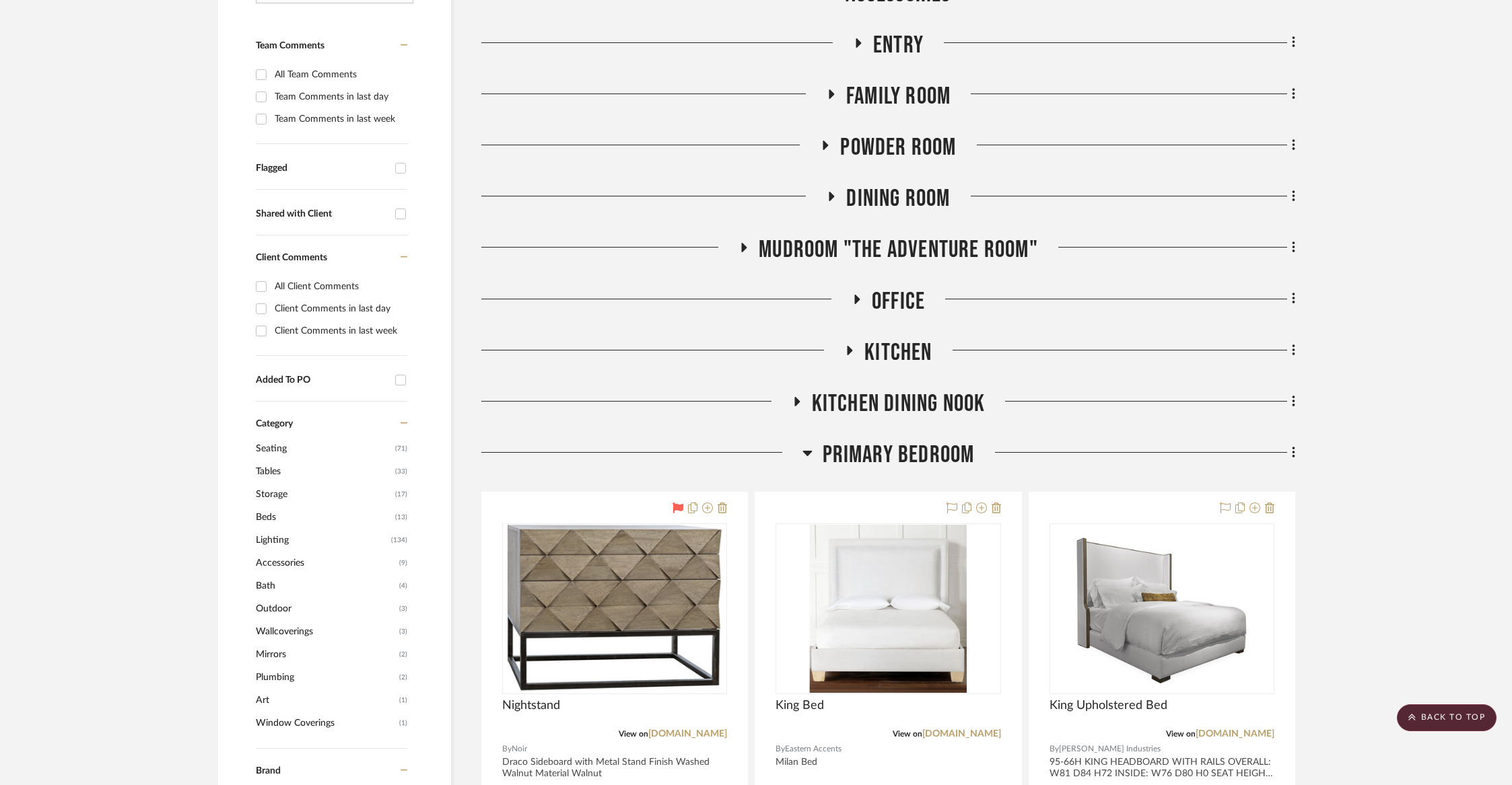
click at [869, 450] on span "Primary Bedroom" at bounding box center [899, 455] width 152 height 29
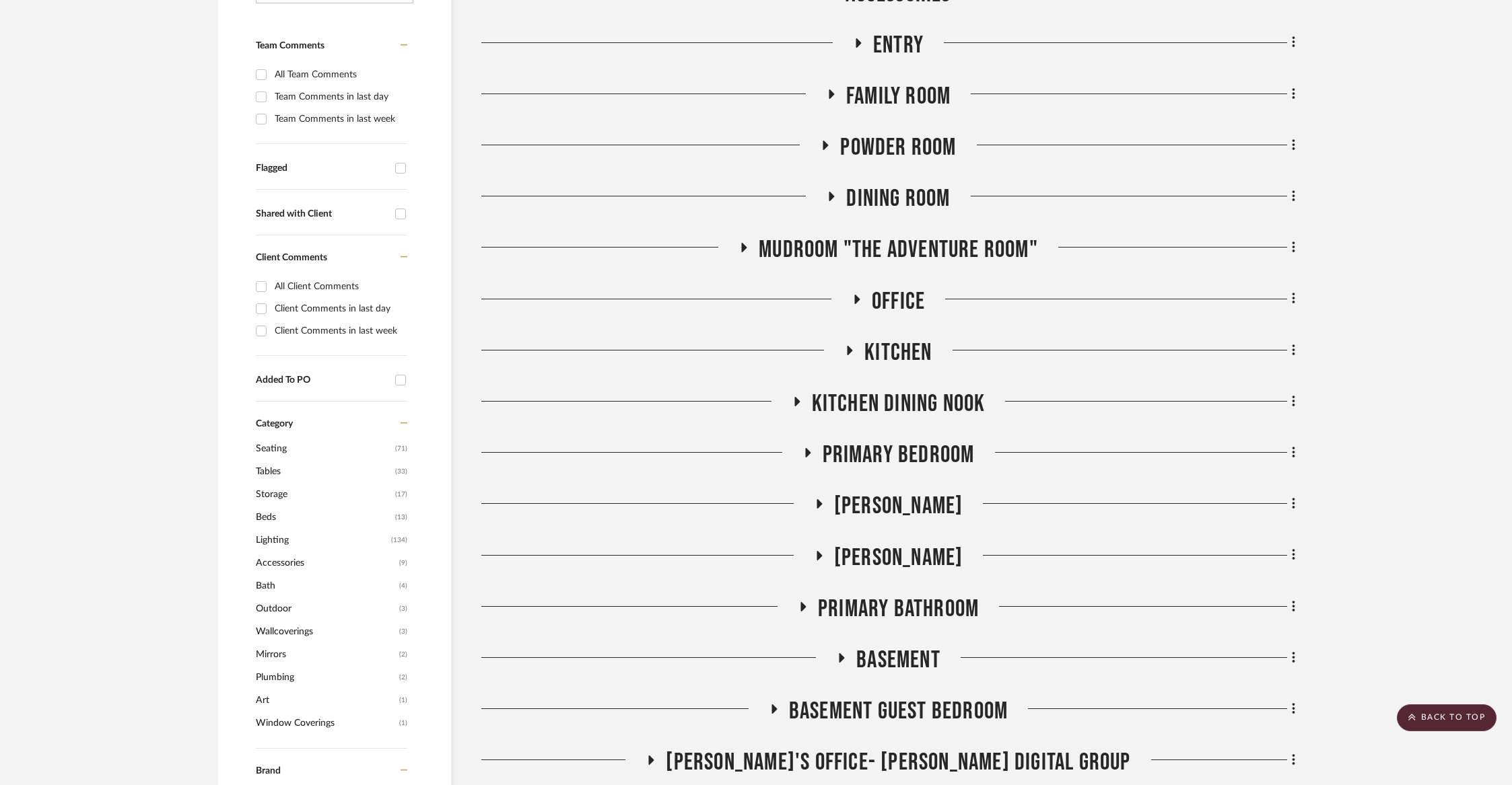
click at [865, 409] on span "Kitchen Dining Nook" at bounding box center [899, 404] width 174 height 29
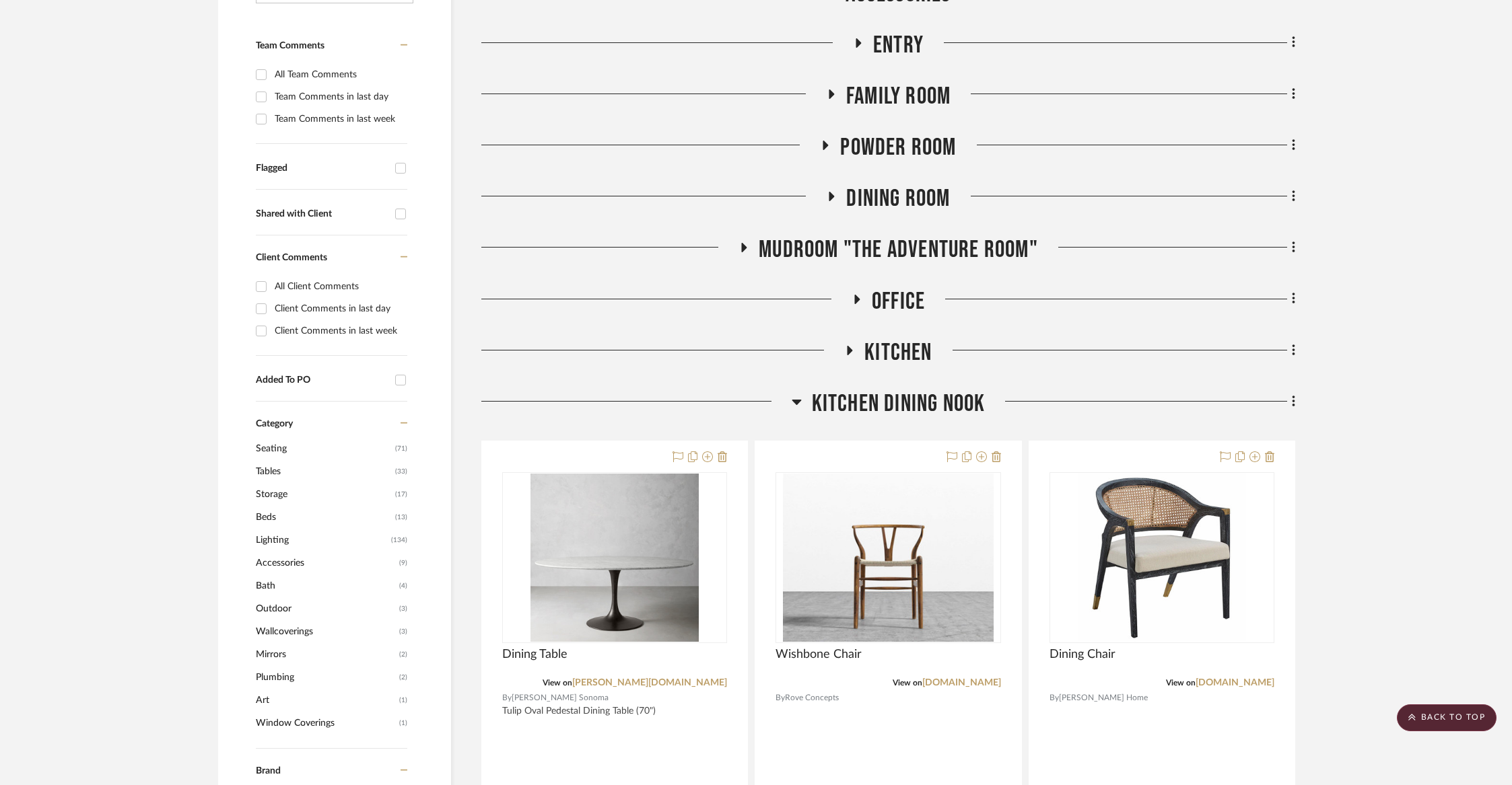
click at [865, 409] on span "Kitchen Dining Nook" at bounding box center [899, 404] width 174 height 29
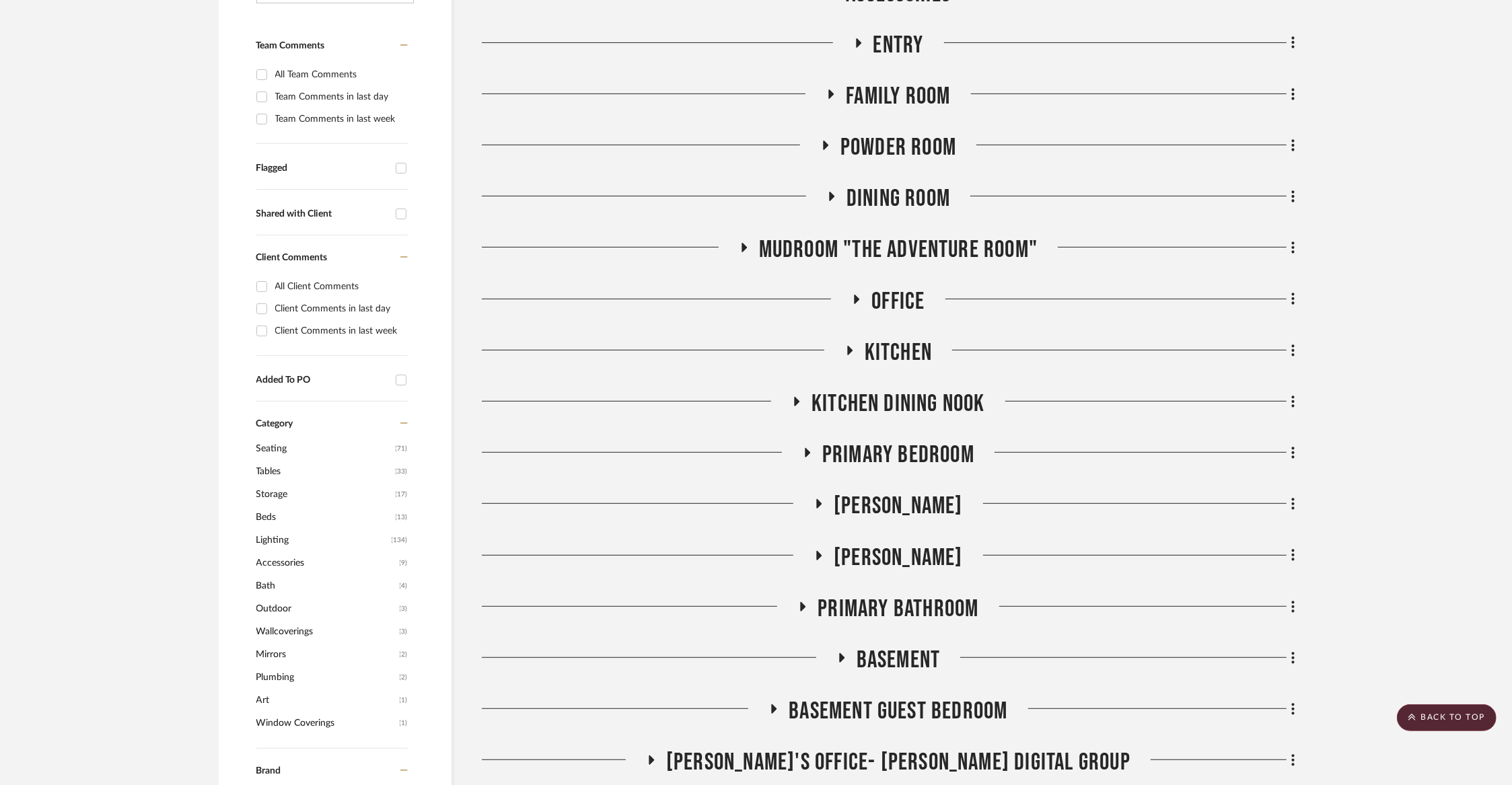
scroll to position [0, 0]
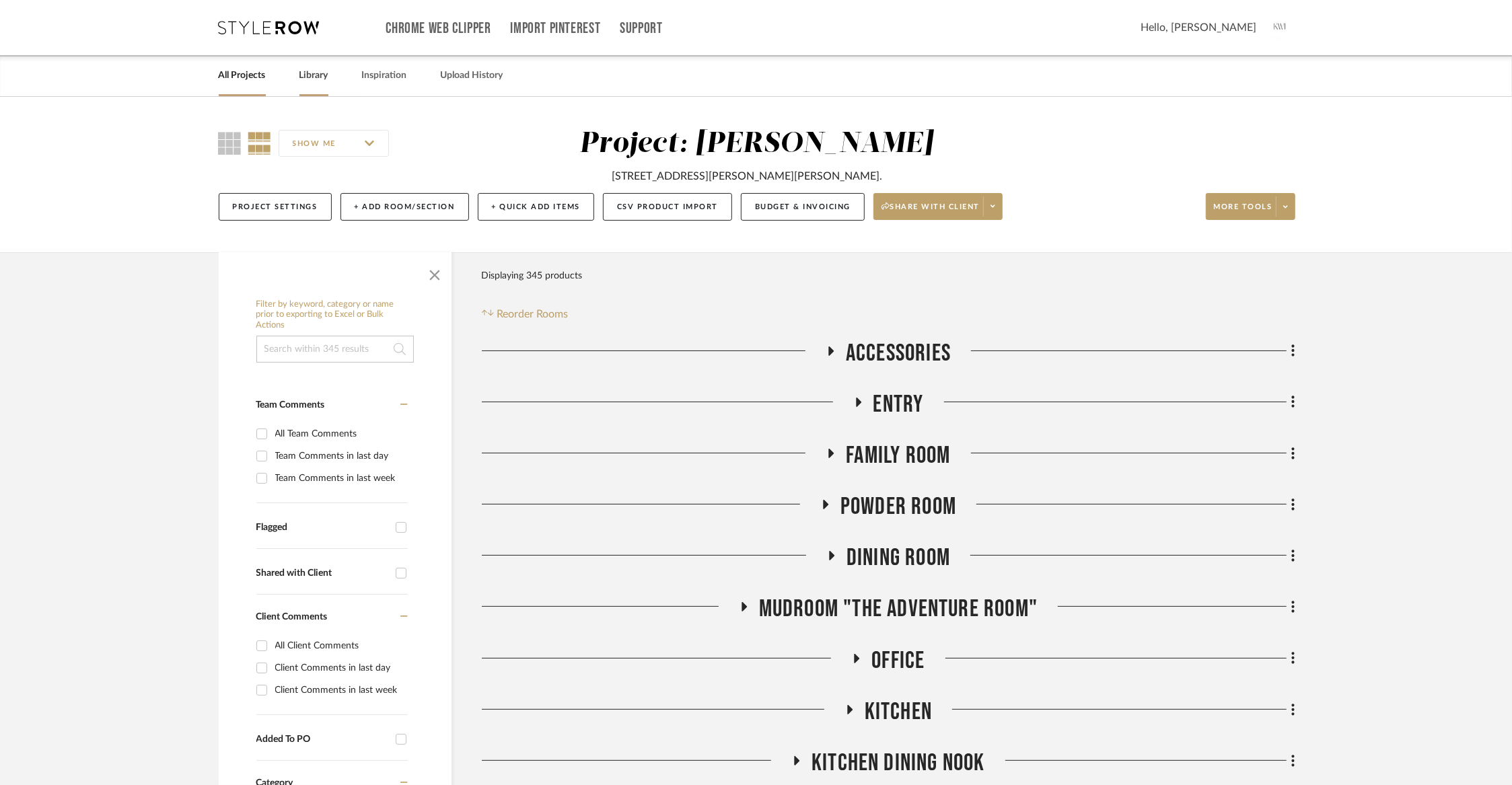
click at [306, 79] on link "Library" at bounding box center [313, 75] width 29 height 18
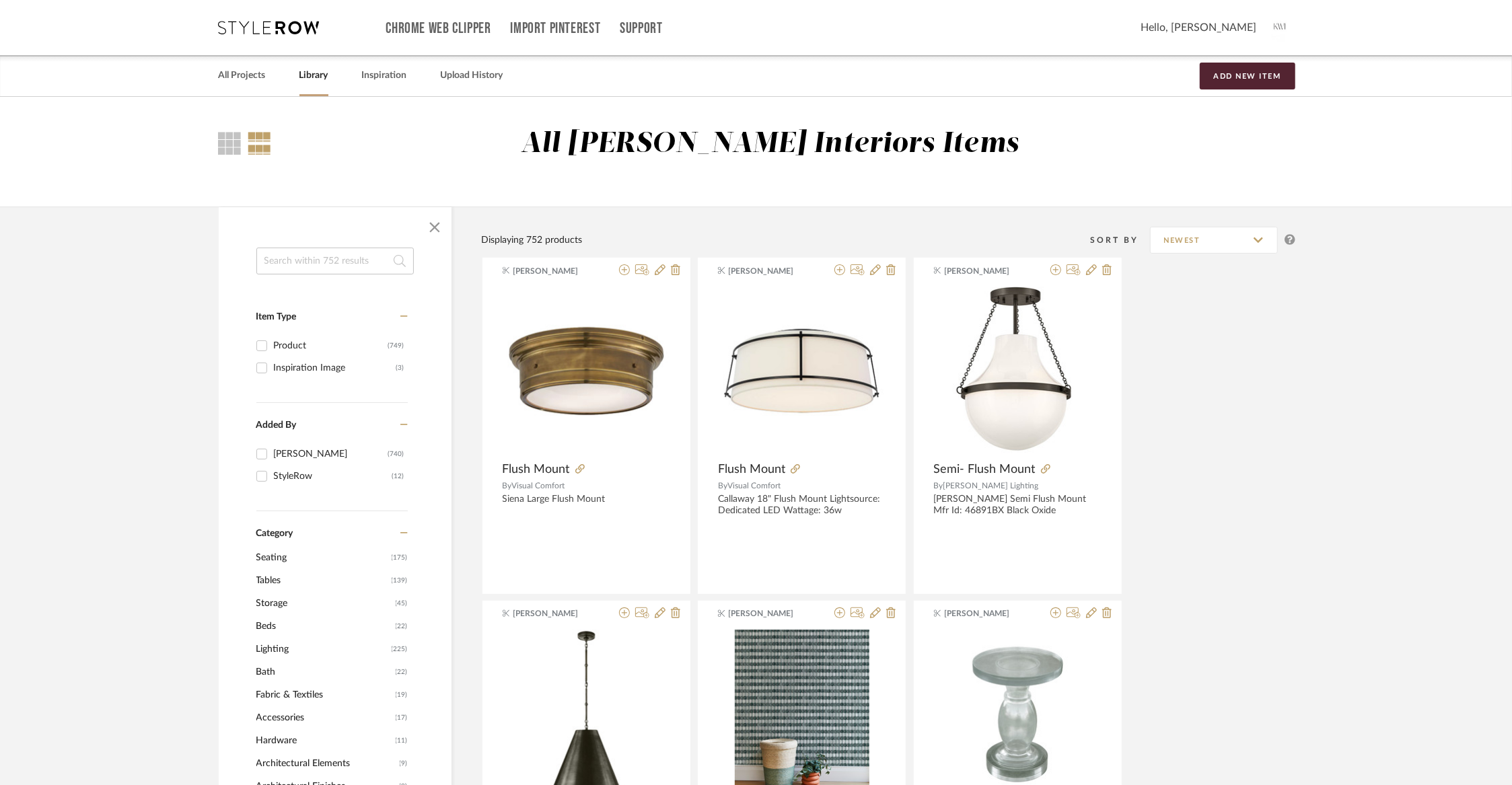
click at [333, 262] on input at bounding box center [335, 261] width 157 height 27
type input "cb2"
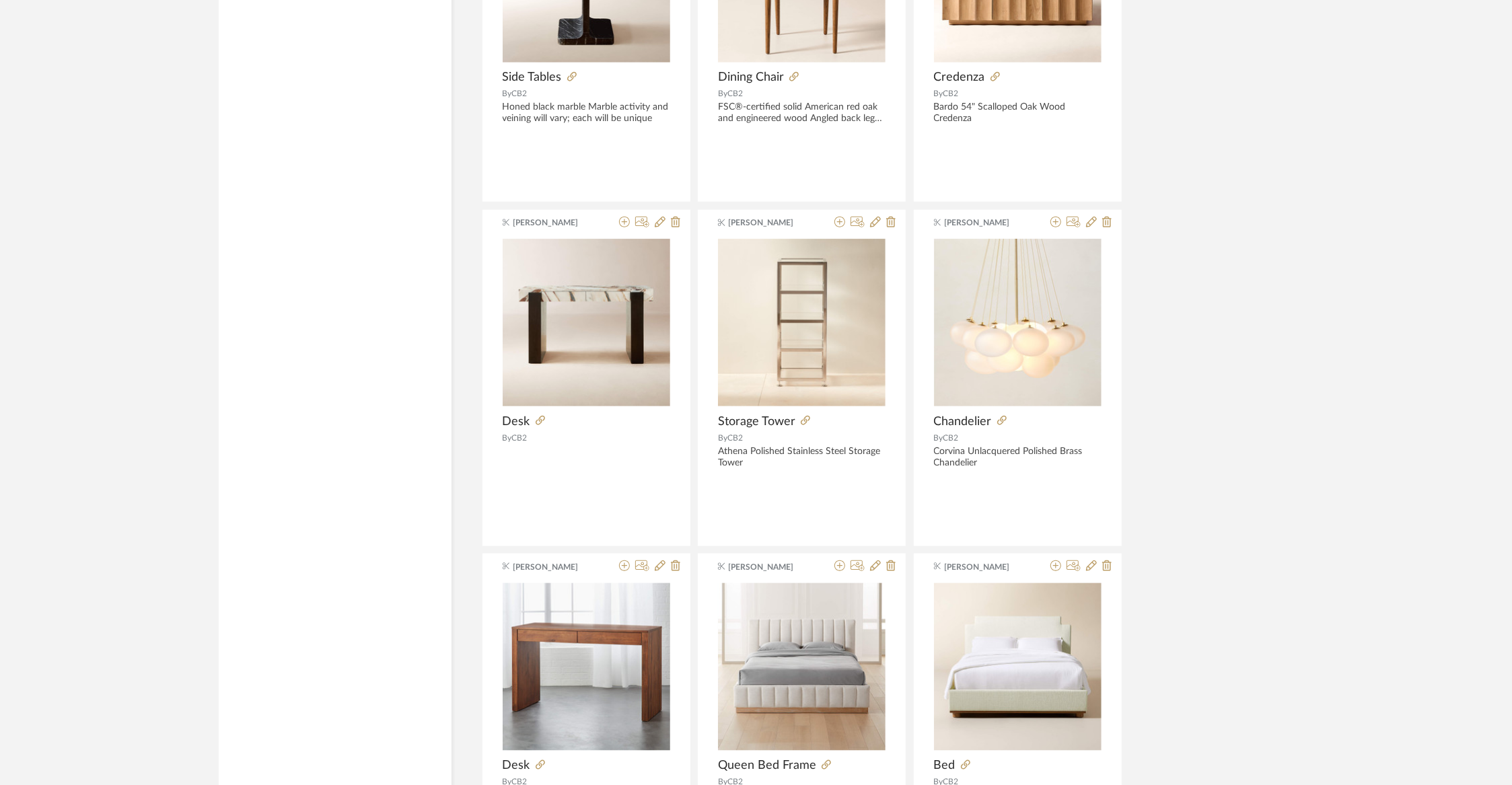
scroll to position [1134, 0]
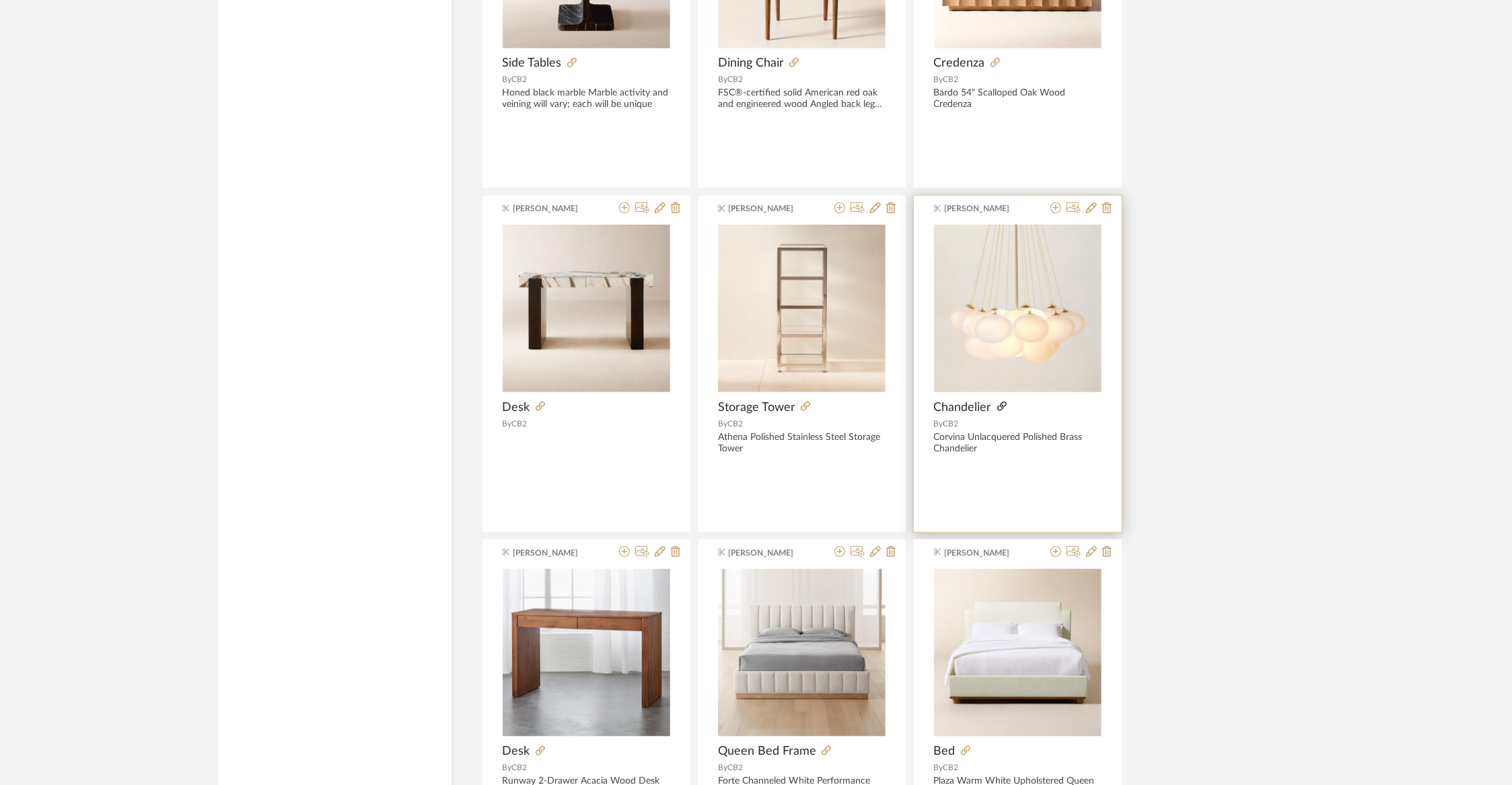
click at [1001, 406] on icon at bounding box center [1001, 406] width 9 height 9
